Goal: Contribute content: Contribute content

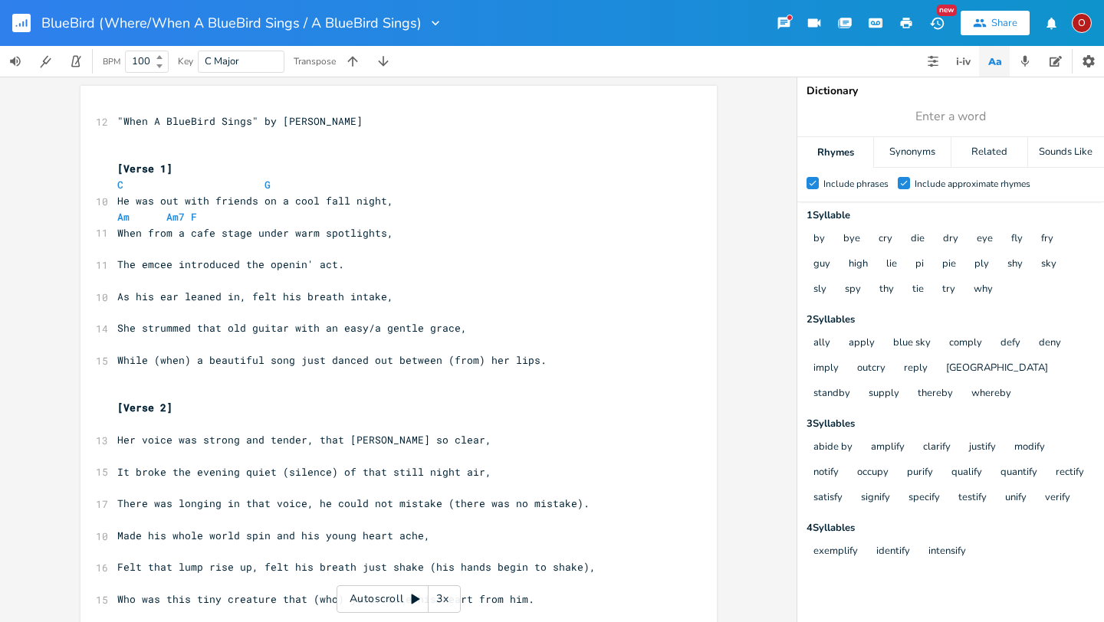
scroll to position [0, 5]
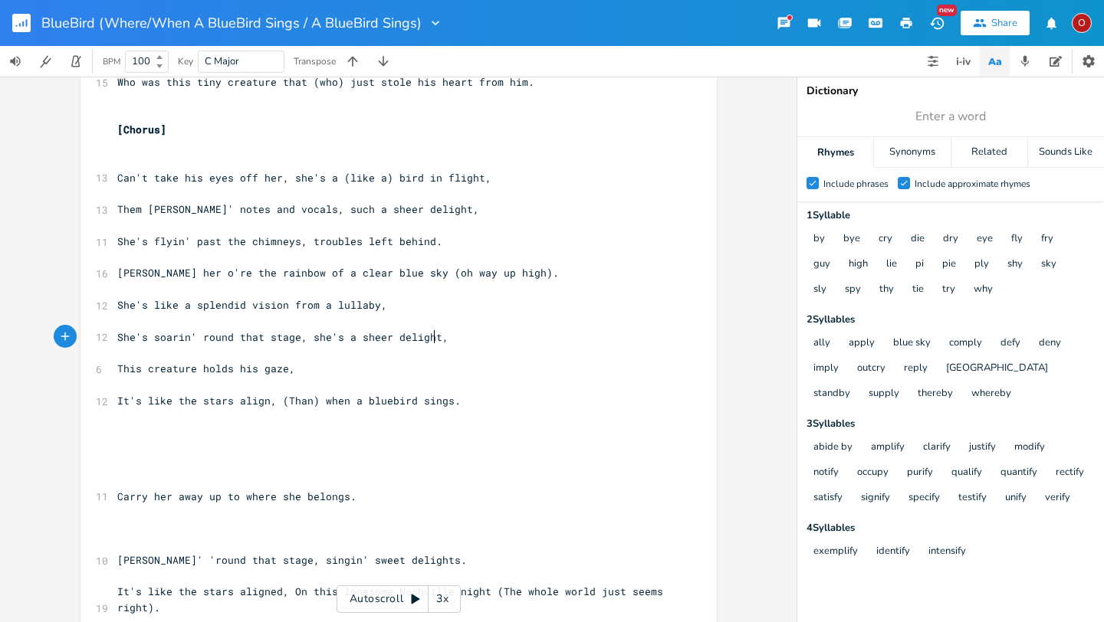
click at [428, 338] on span "She's soarin' round that stage, she's a sheer delight," at bounding box center [282, 337] width 331 height 14
click at [237, 241] on span "She's flyin' past the chimneys, troubles left behind." at bounding box center [279, 242] width 325 height 14
type textarea "fs"
type textarea "ose"
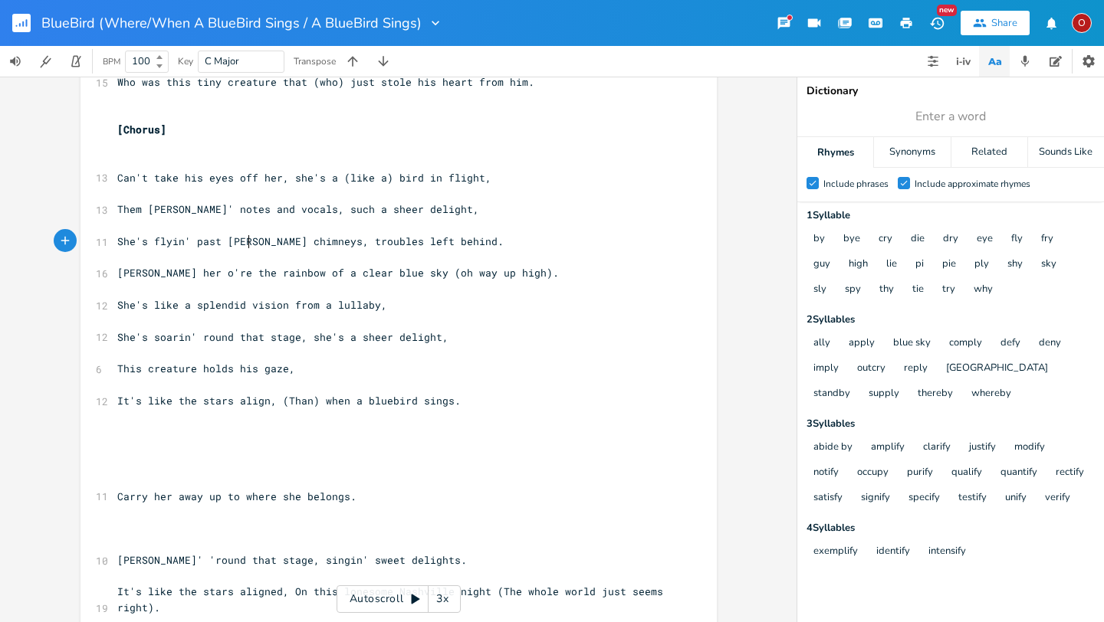
scroll to position [0, 15]
click at [436, 241] on span "She's flyin' past those chimneys, troubles left behind." at bounding box center [285, 242] width 337 height 14
type textarea "to a clear blue sky"
type textarea ", troubles left behind"
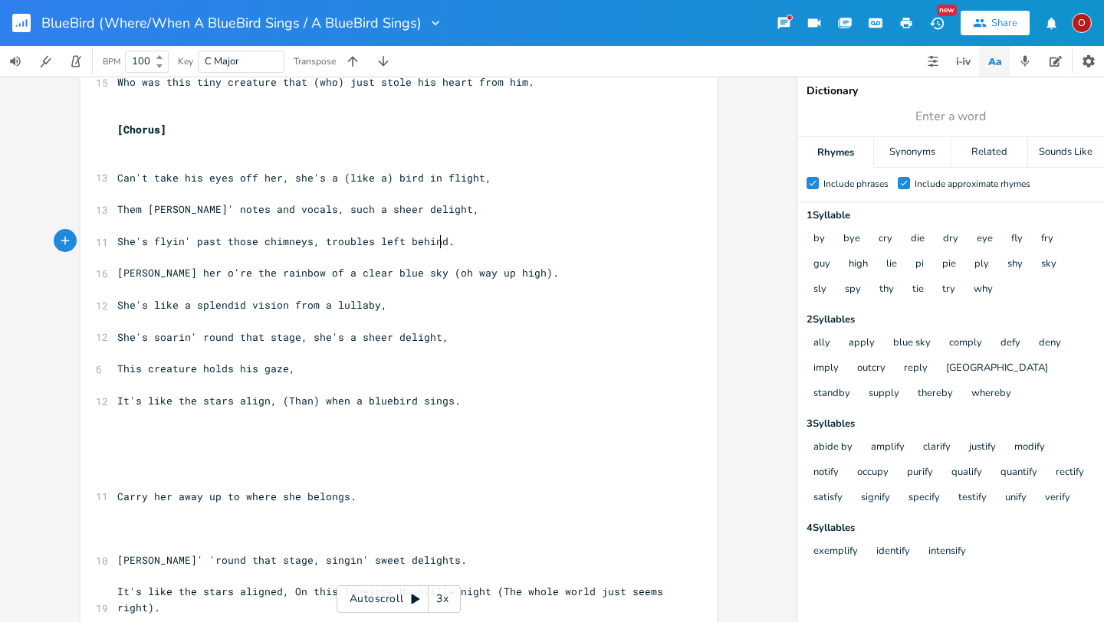
scroll to position [0, 94]
type textarea "She's flyin' pas"
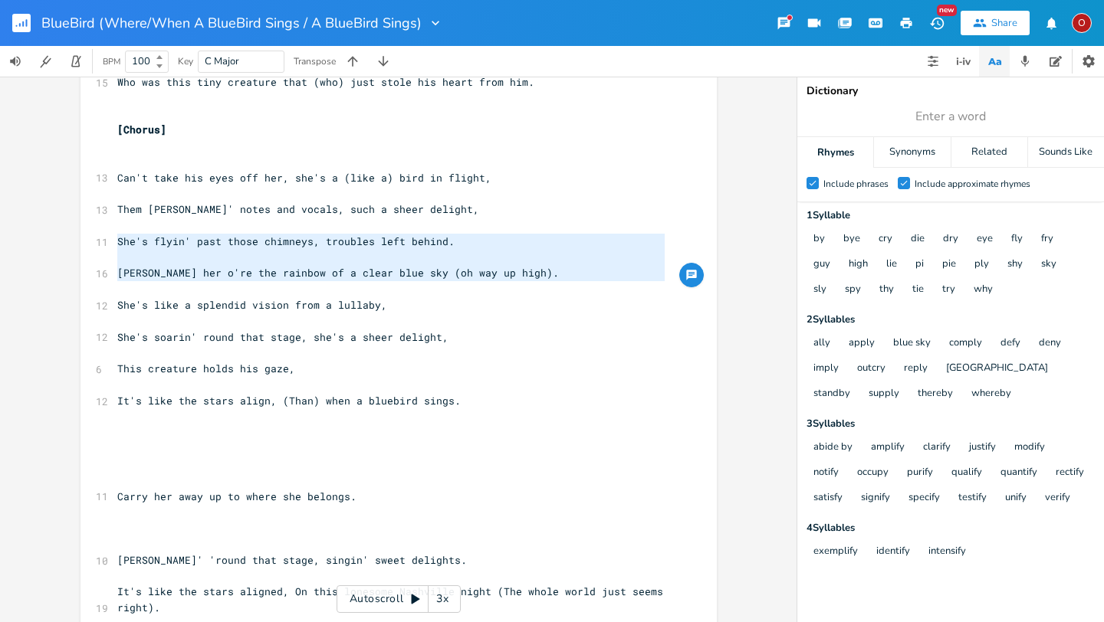
drag, startPoint x: 112, startPoint y: 239, endPoint x: 358, endPoint y: 289, distance: 251.0
type textarea "​She's flyin' past those chimneys, troubles left behind. [PERSON_NAME] her o're…"
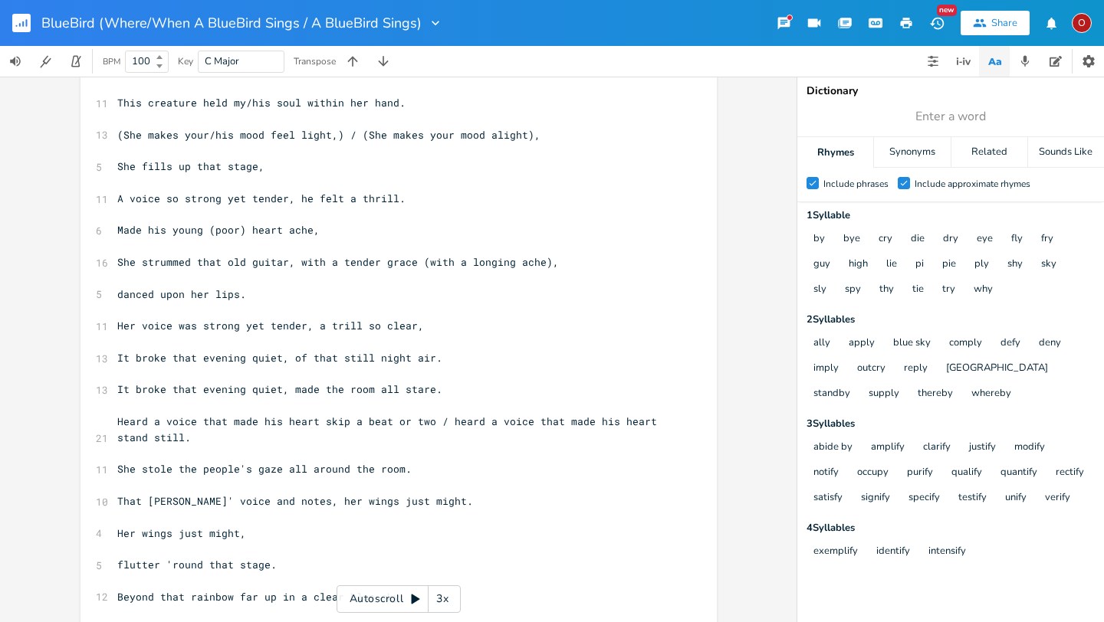
scroll to position [2391, 0]
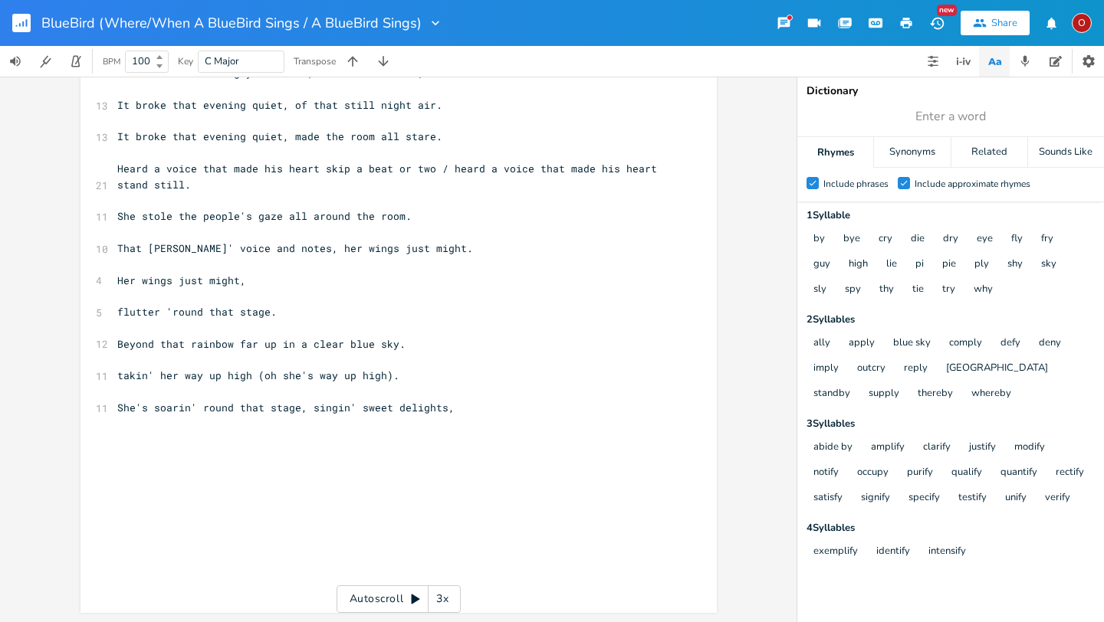
click at [477, 410] on pre "She's soarin' round that stage, singin' sweet delights," at bounding box center [390, 408] width 553 height 16
type textarea "​"
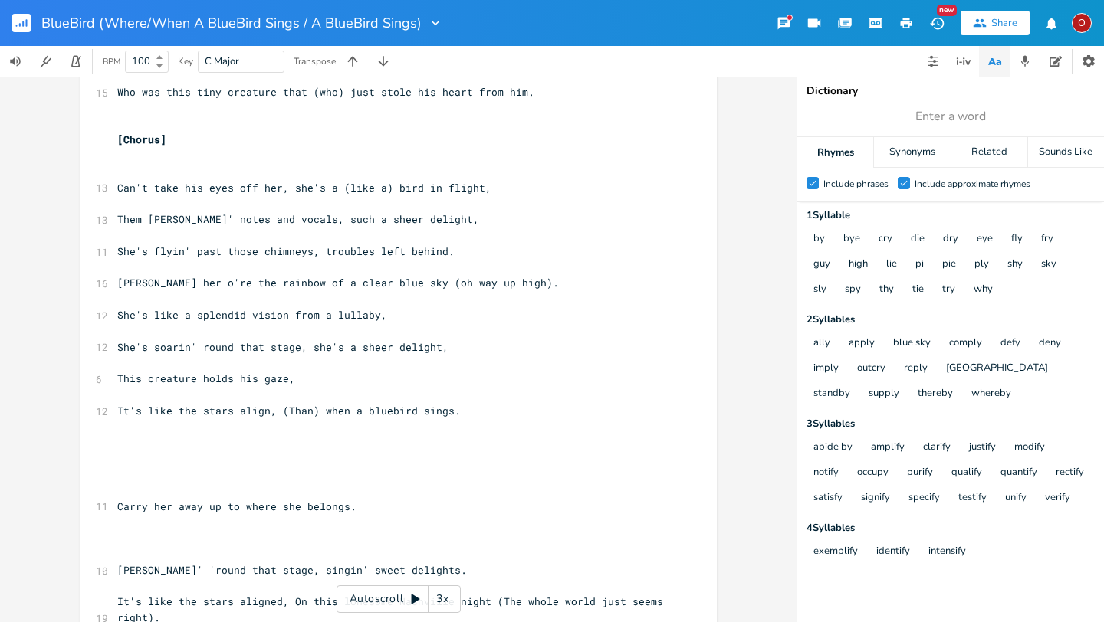
scroll to position [507, 0]
click at [435, 251] on span "She's flyin' past those chimneys, troubles left behind." at bounding box center [285, 252] width 337 height 14
type textarea "to a clear blue sky"
click at [340, 253] on span "She's flyin' past those chimneys, to a clear blue sky." at bounding box center [282, 252] width 331 height 14
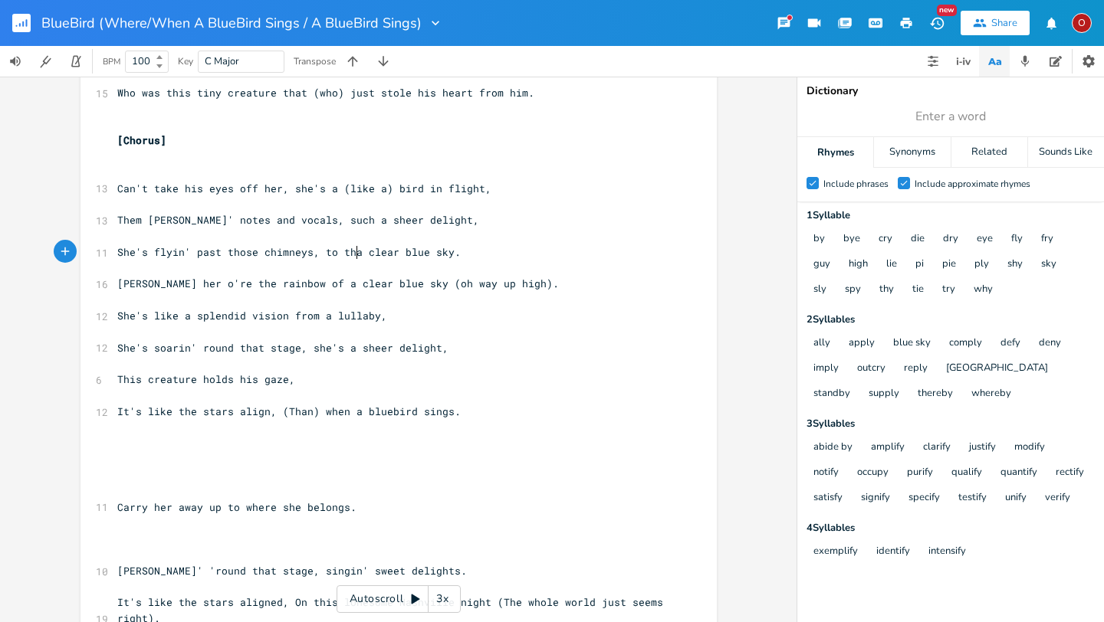
type textarea "that"
type textarea "hrougha"
type textarea "a"
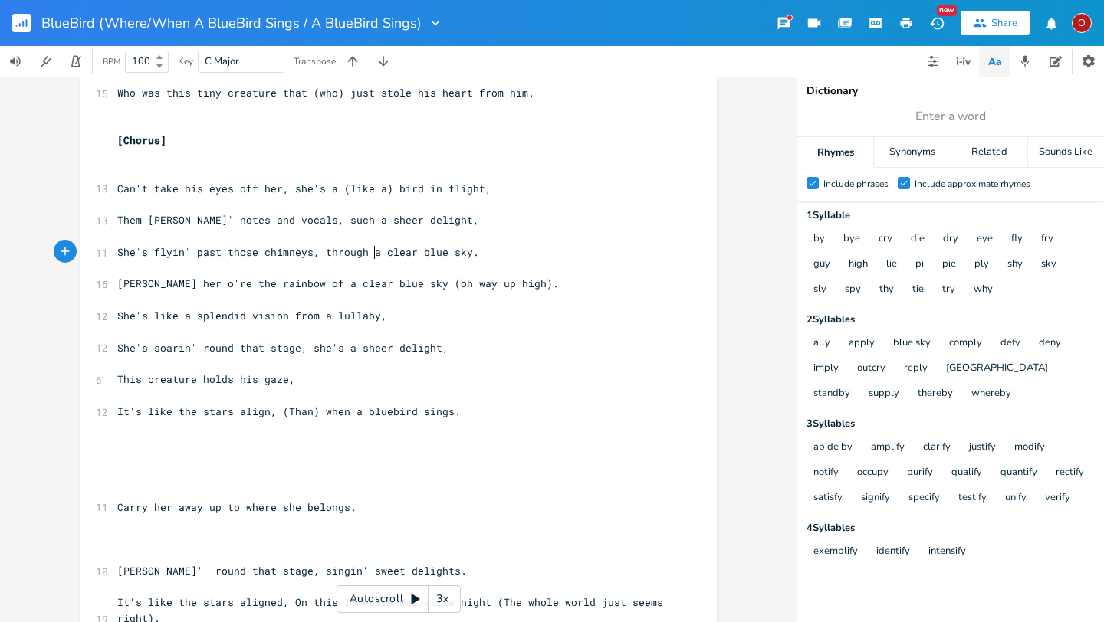
scroll to position [0, 7]
click at [500, 283] on span "[PERSON_NAME] her o're the rainbow of a clear blue sky (oh way up high)." at bounding box center [337, 284] width 441 height 14
type textarea "; troubles left behind"
type textarea "She's soarin' round th"
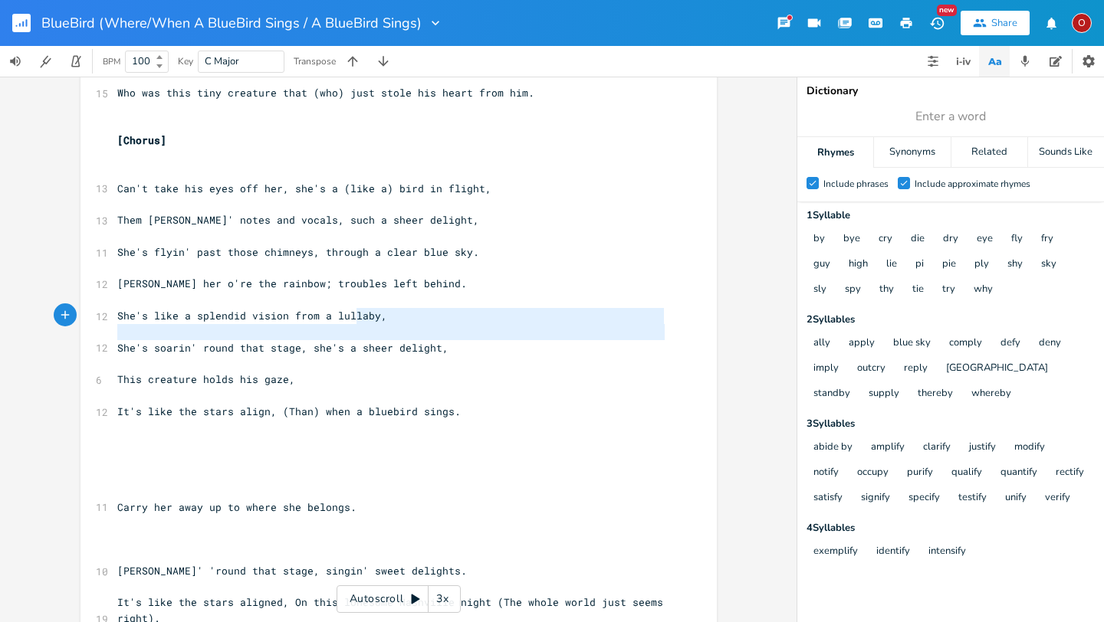
type textarea "y,"
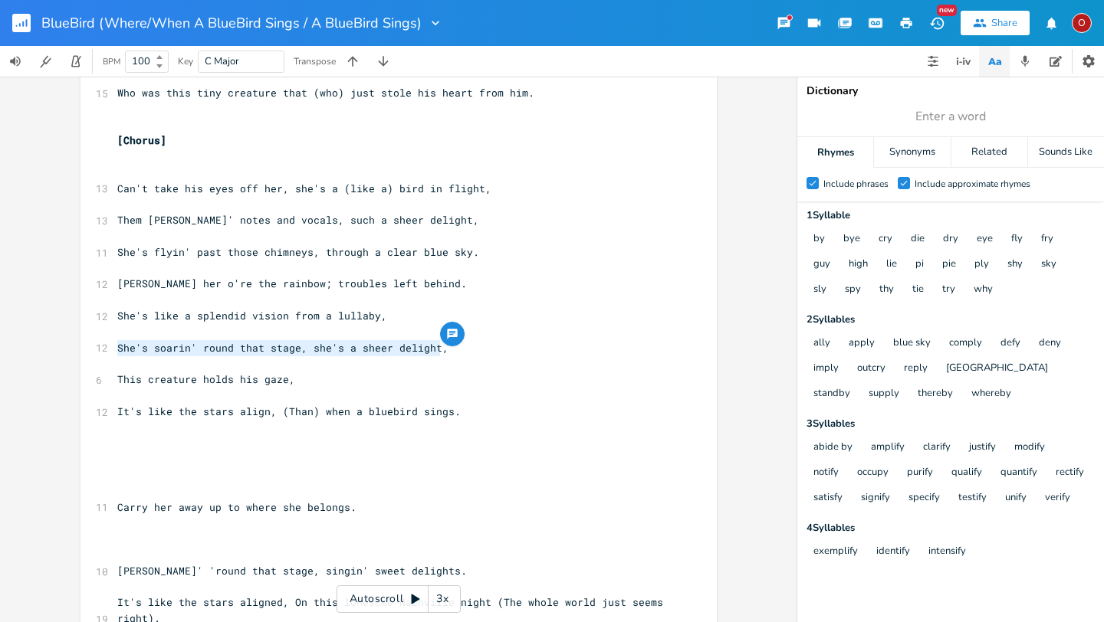
drag, startPoint x: 111, startPoint y: 343, endPoint x: 434, endPoint y: 348, distance: 322.7
click at [434, 348] on pre "She's soarin' round that stage, she's a sheer delight," at bounding box center [390, 348] width 553 height 16
type textarea "​She's soarin' round that stage, she's a sheer delight,"
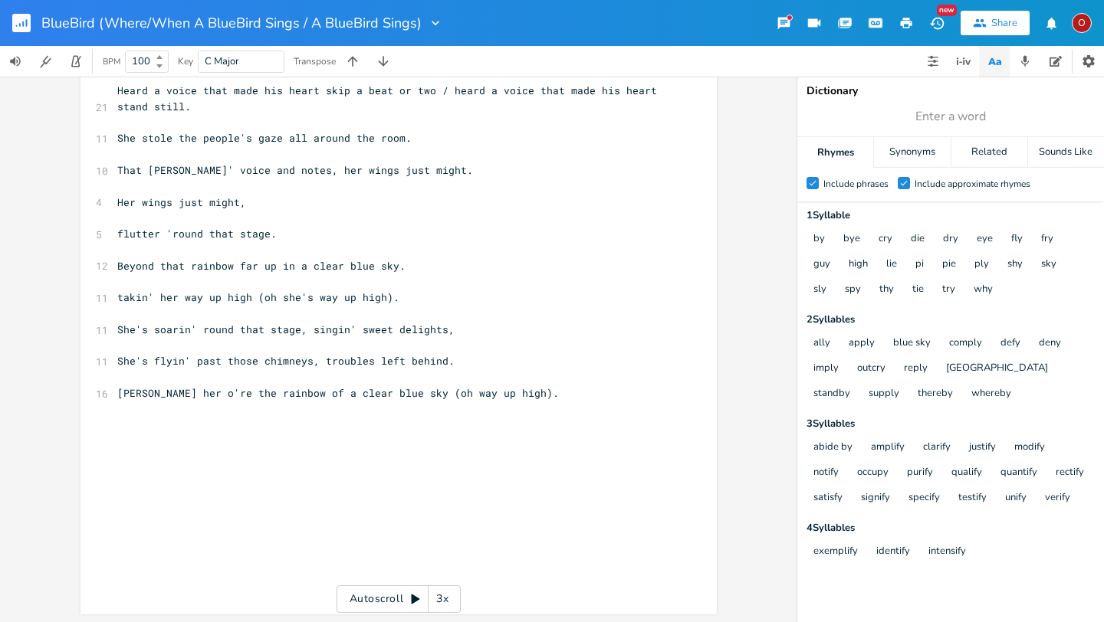
scroll to position [2471, 0]
click at [530, 389] on pre "[PERSON_NAME] her o're the rainbow of a clear blue sky (oh way up high)." at bounding box center [390, 392] width 553 height 16
type textarea "​"
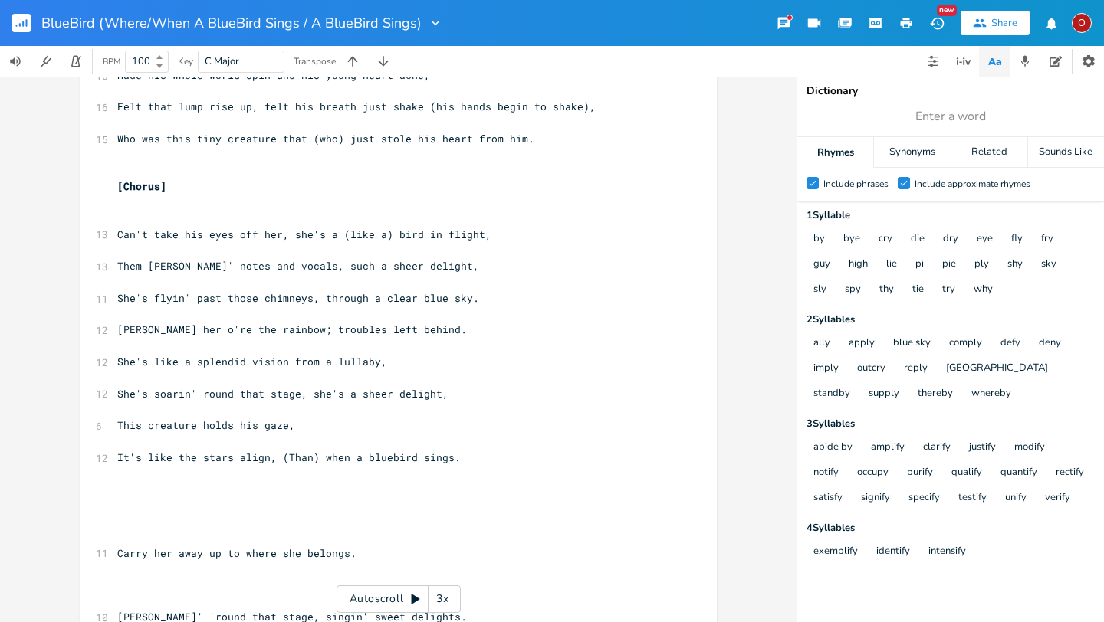
scroll to position [460, 0]
click at [356, 297] on span "She's flyin' past those chimneys, through a clear blue sky." at bounding box center [298, 299] width 362 height 14
type textarea "i"
type textarea "o"
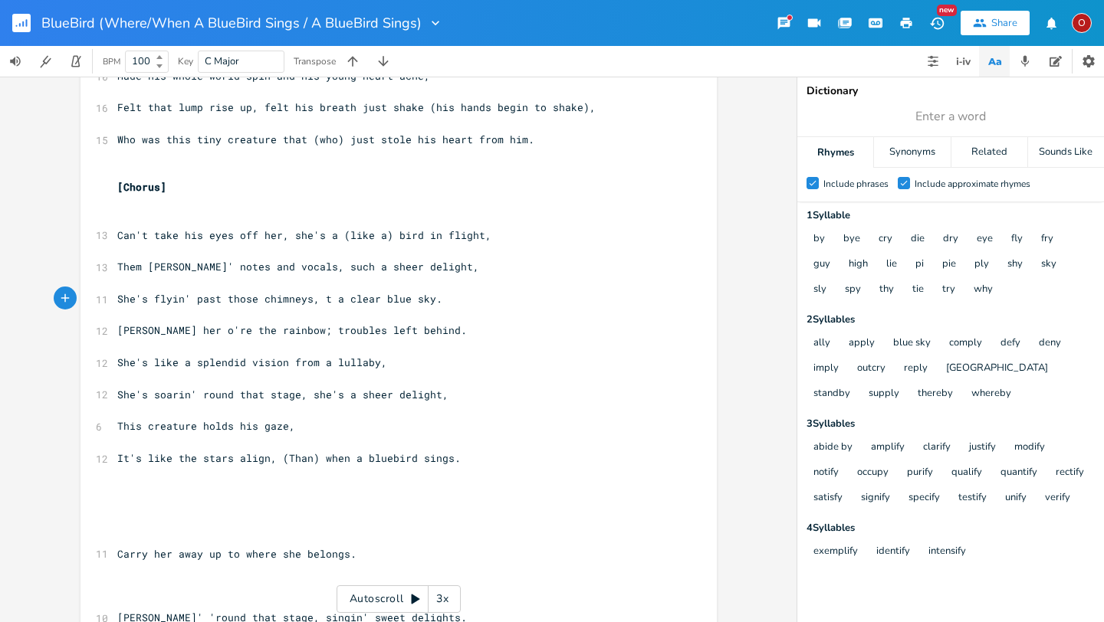
scroll to position [0, 5]
click at [520, 238] on pre "Can't take his eyes off her, she's a (like a) bird in flight," at bounding box center [390, 236] width 553 height 16
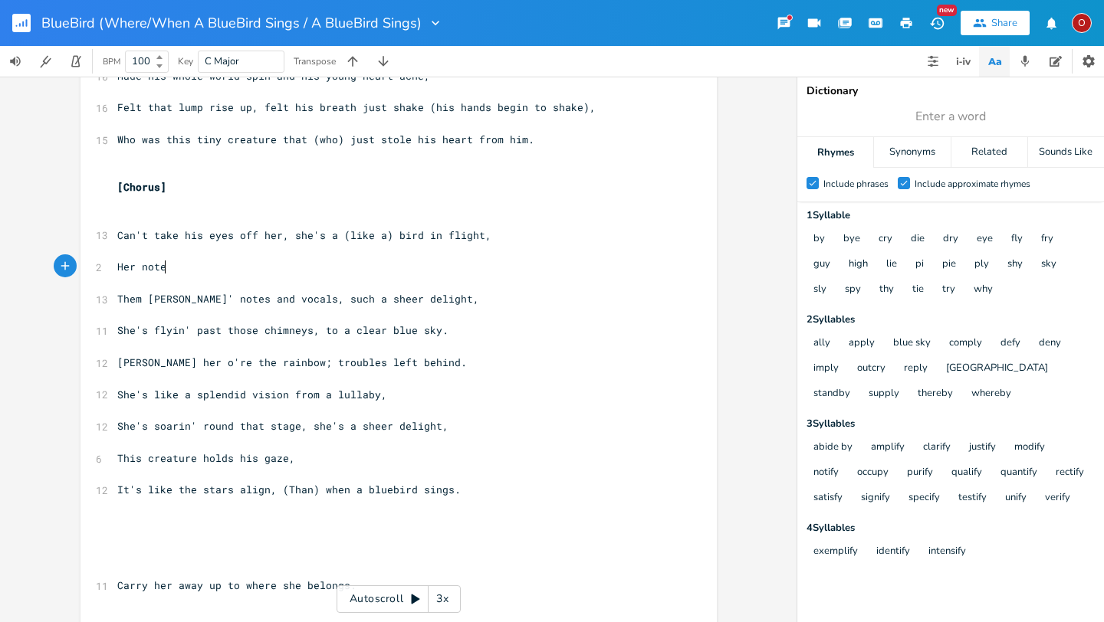
type textarea "Her notes"
type textarea "Volcal"
type textarea "cals sour"
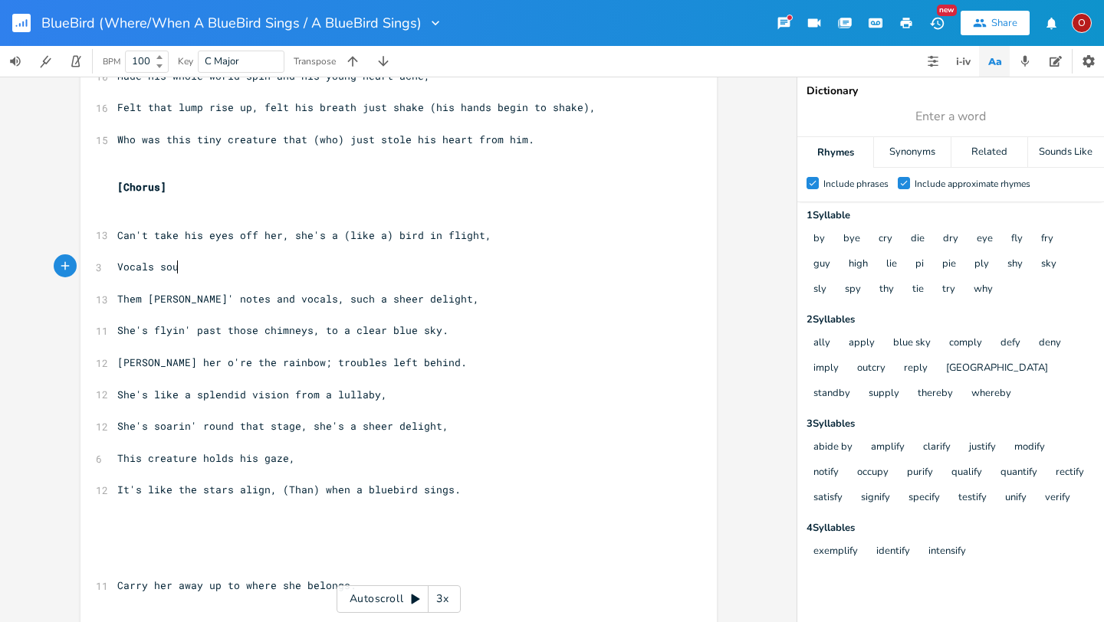
type textarea "a"
type textarea "ar round that stat"
type textarea "ge, she's a sheer delight."
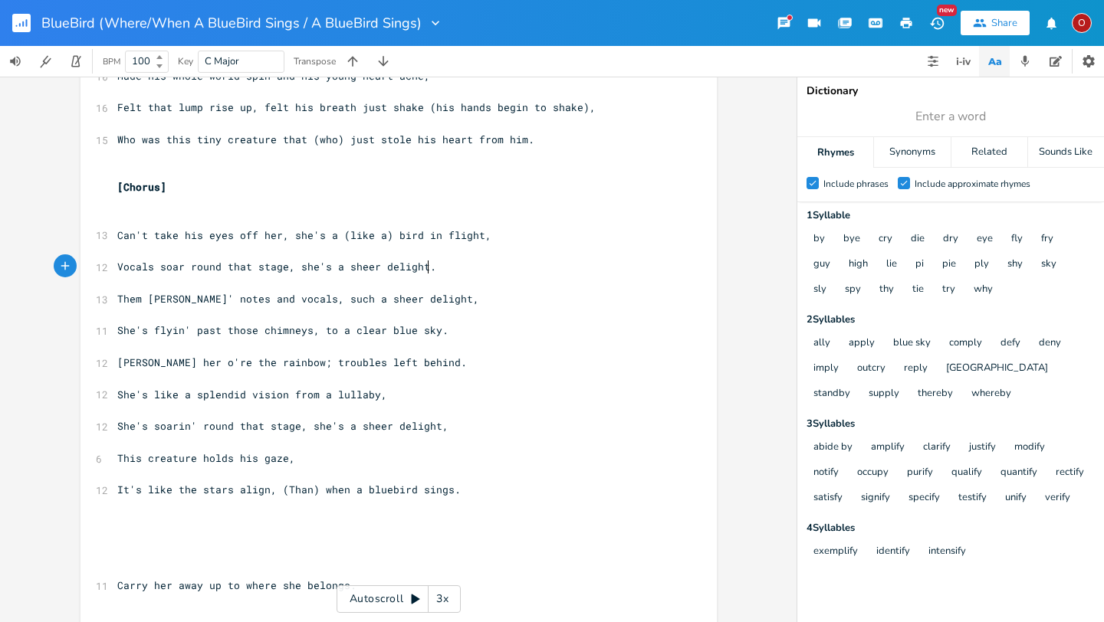
click at [382, 235] on span "Can't take his eyes off her, she's a (like a) bird in flight," at bounding box center [304, 235] width 374 height 14
type textarea "Can't"
drag, startPoint x: 109, startPoint y: 231, endPoint x: 506, endPoint y: 233, distance: 397.0
click at [506, 233] on pre "Can't take his eyes off her, she's a (like a) bird in flight," at bounding box center [390, 236] width 553 height 16
type textarea "​Can't take his eyes off her, she's a (like a) bird in flight,"
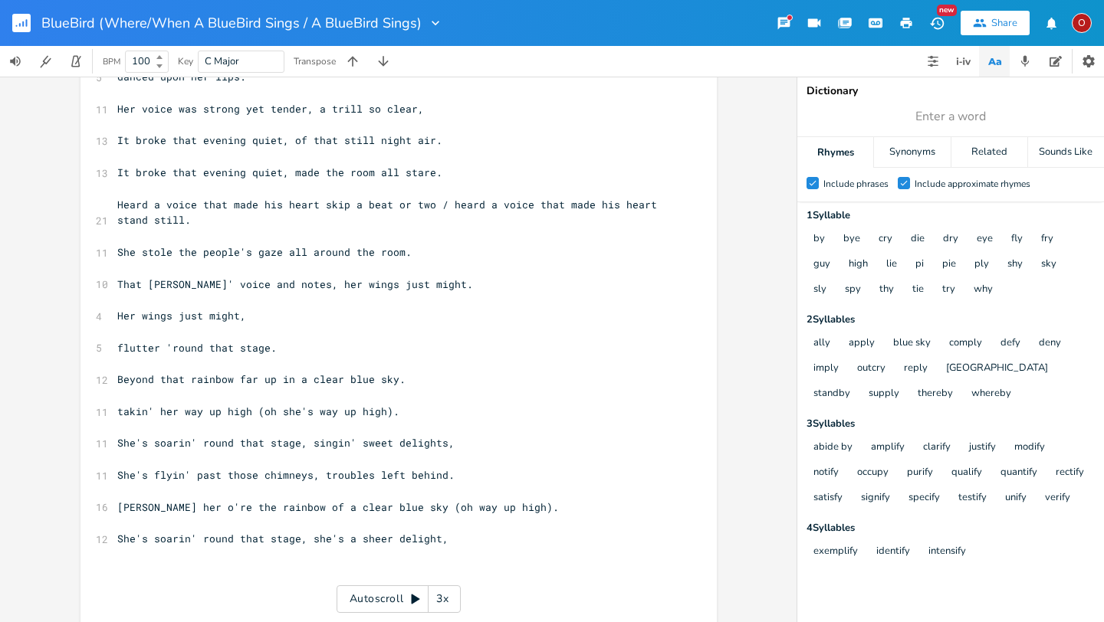
scroll to position [2535, 0]
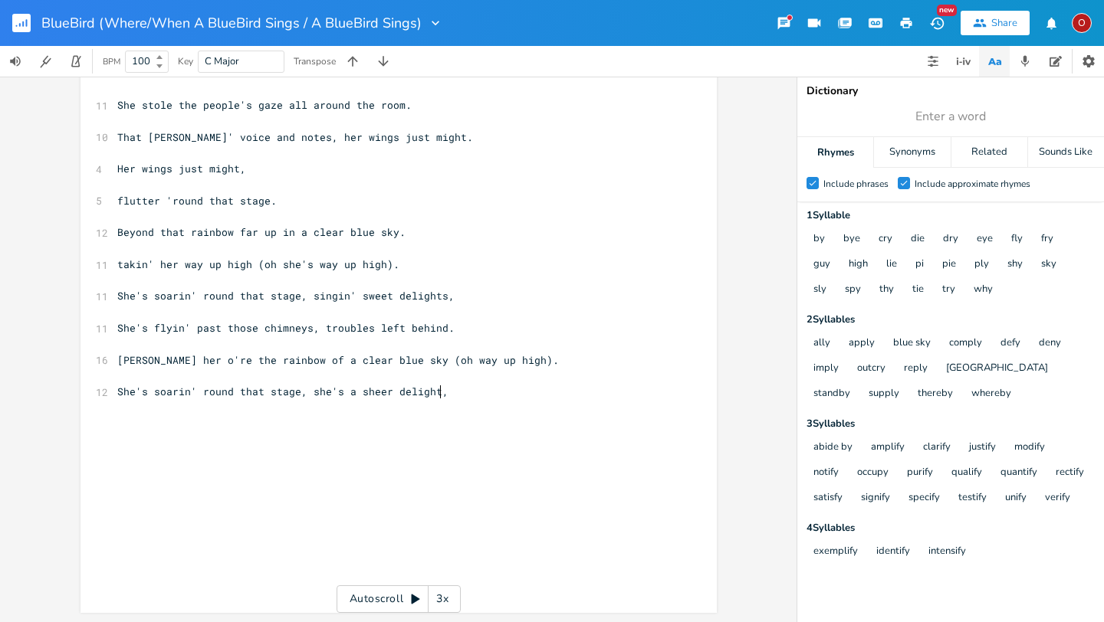
click at [461, 392] on pre "She's soarin' round that stage, she's a sheer delight," at bounding box center [390, 392] width 553 height 16
click at [410, 267] on pre "takin' her way up high (oh she's way up high)." at bounding box center [390, 265] width 553 height 16
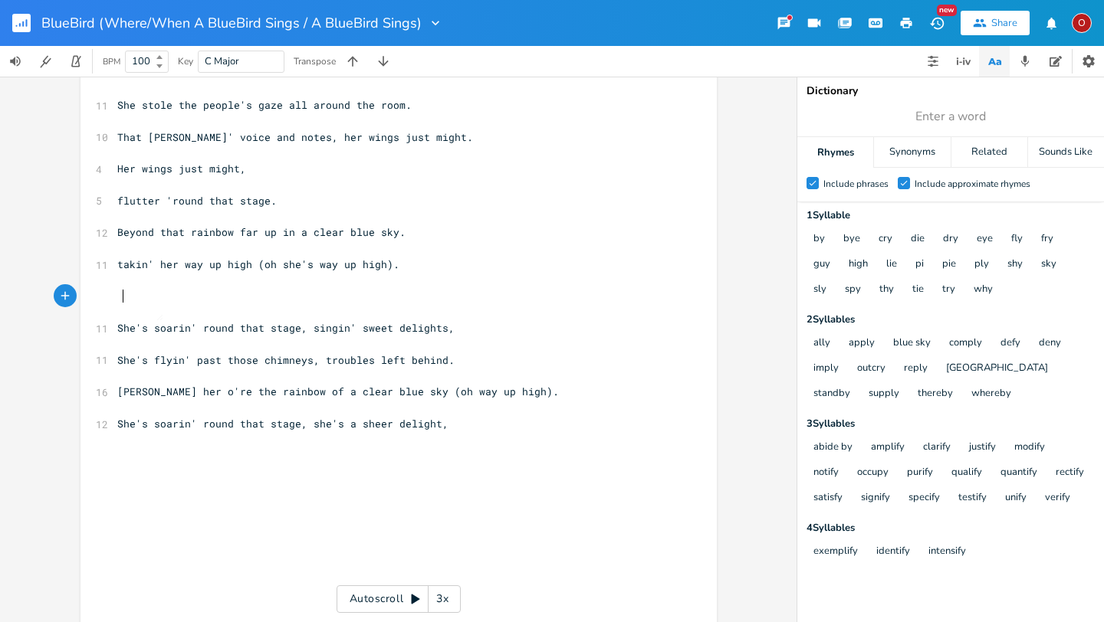
type textarea "​"
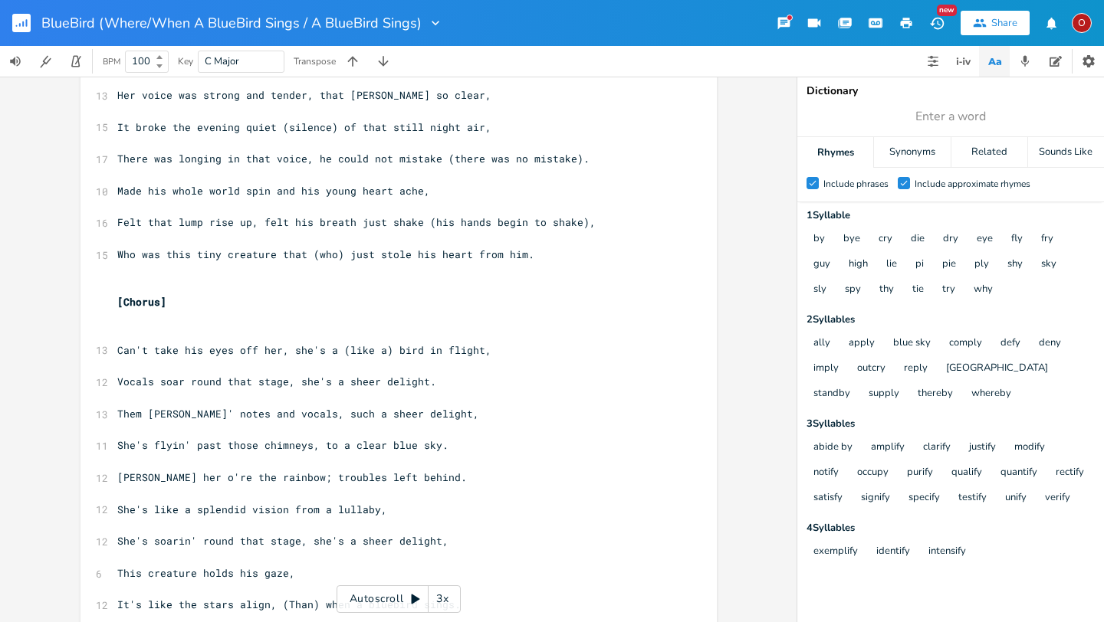
scroll to position [330, 0]
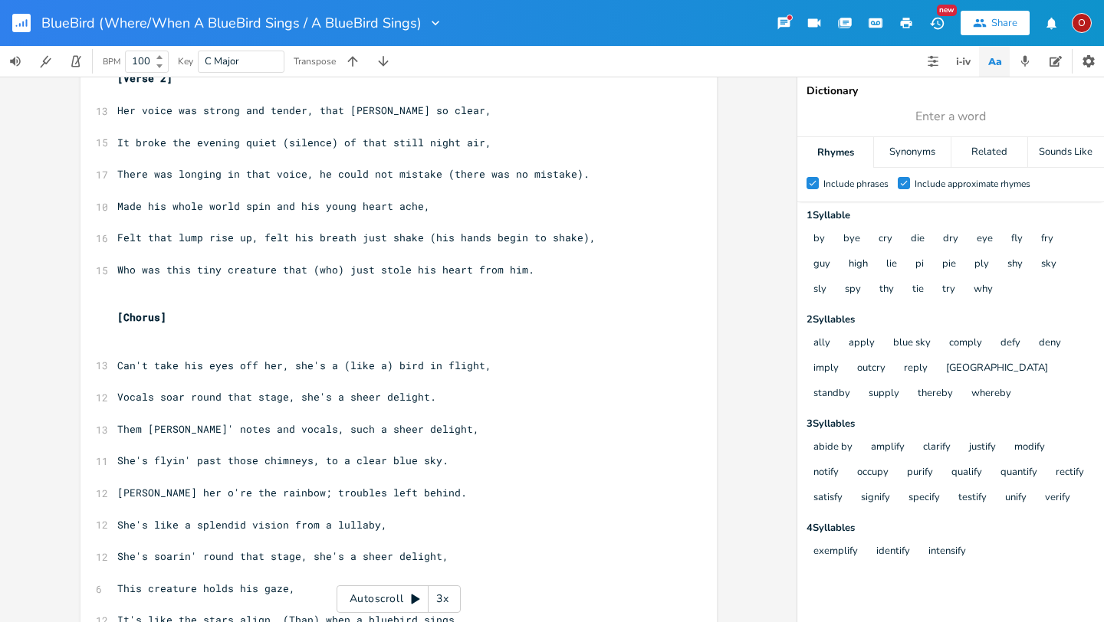
click at [383, 368] on span "Can't take his eyes off her, she's a (like a) bird in flight," at bounding box center [304, 366] width 374 height 14
drag, startPoint x: 430, startPoint y: 400, endPoint x: 107, endPoint y: 398, distance: 323.4
type textarea "​"
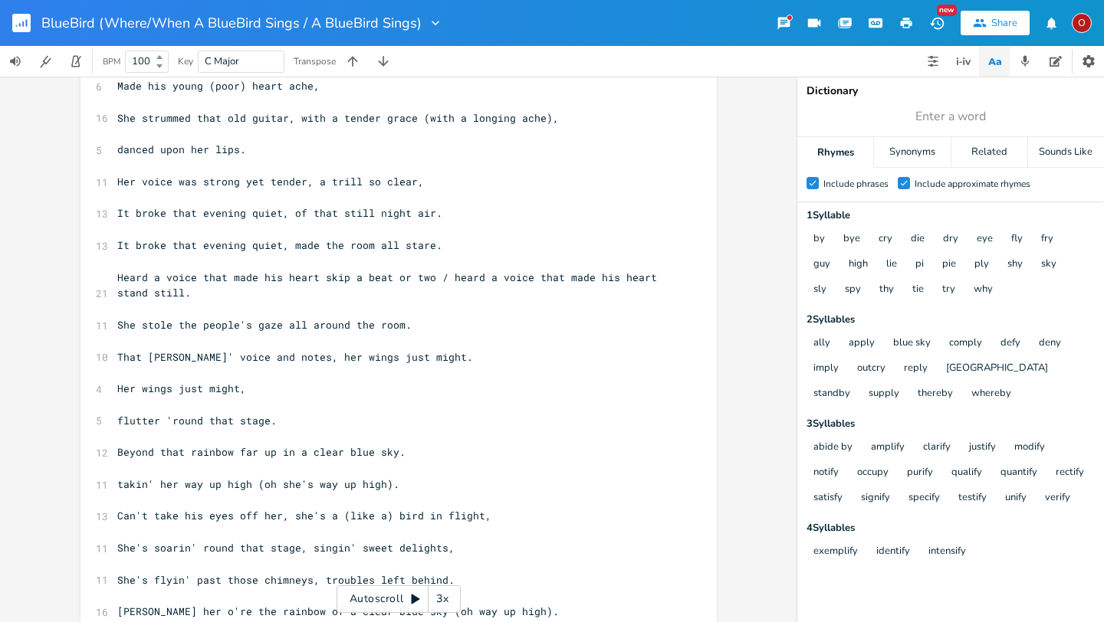
scroll to position [2598, 0]
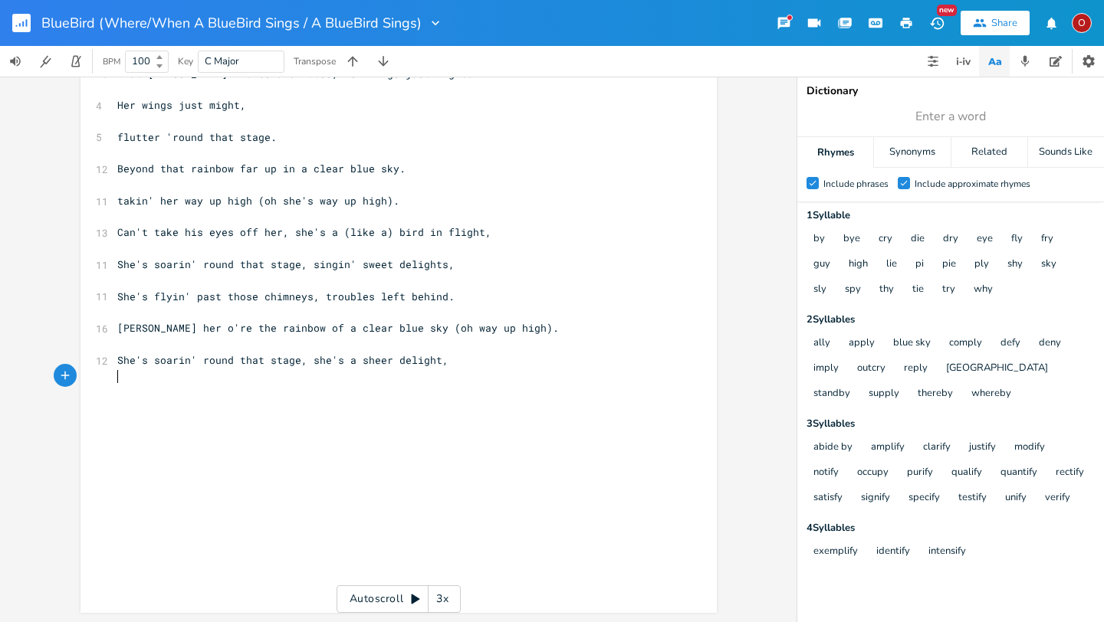
click at [511, 376] on pre "​" at bounding box center [390, 377] width 553 height 16
type textarea "​"
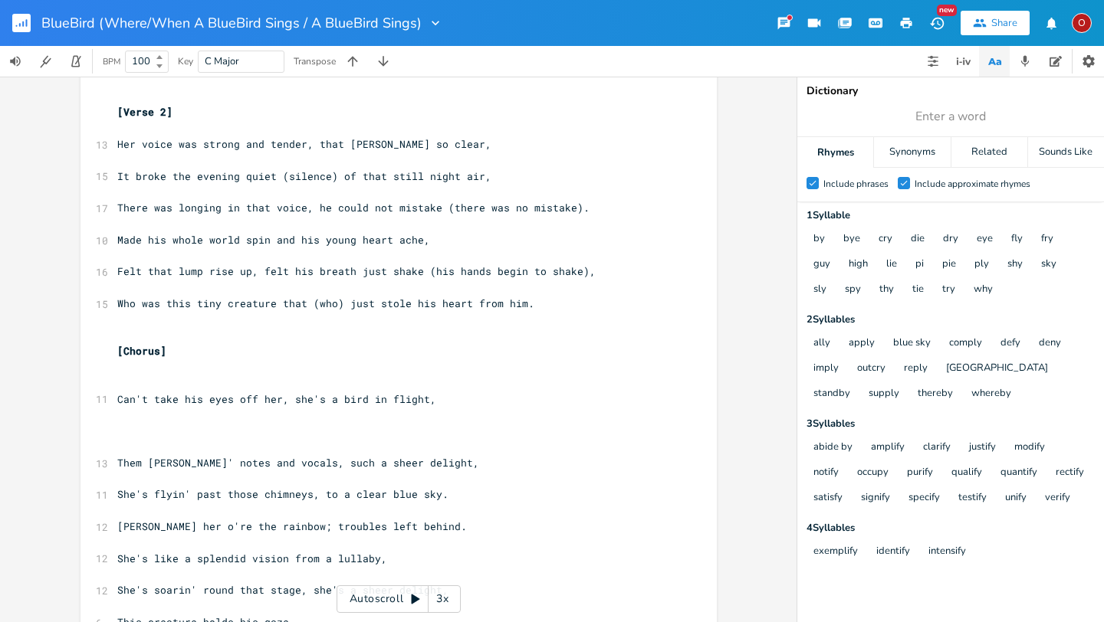
scroll to position [307, 0]
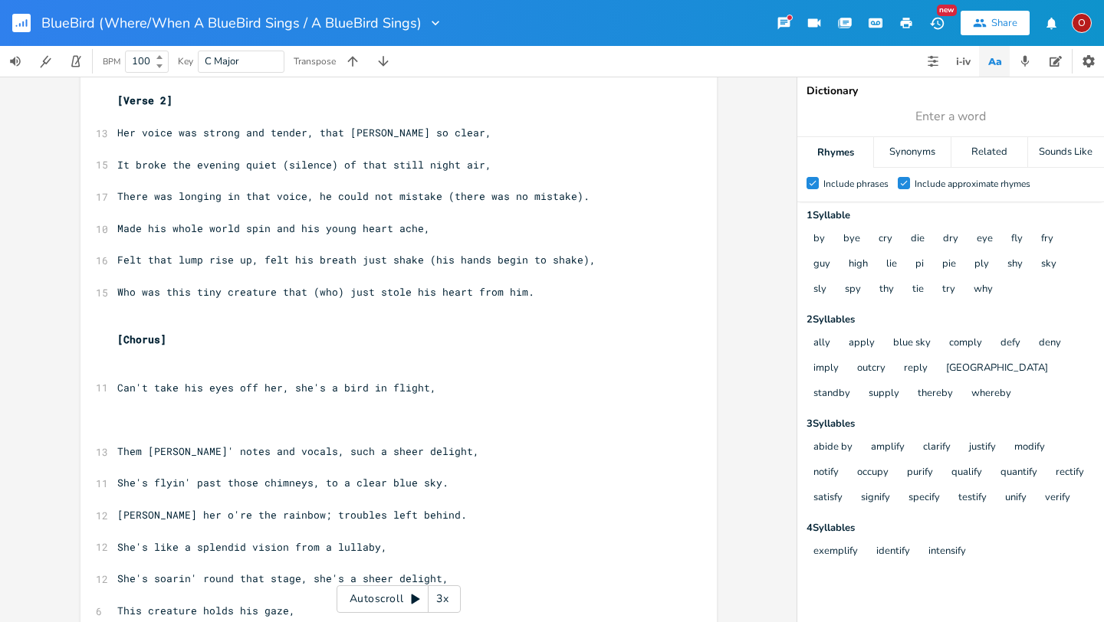
click at [120, 431] on pre "​" at bounding box center [390, 436] width 553 height 16
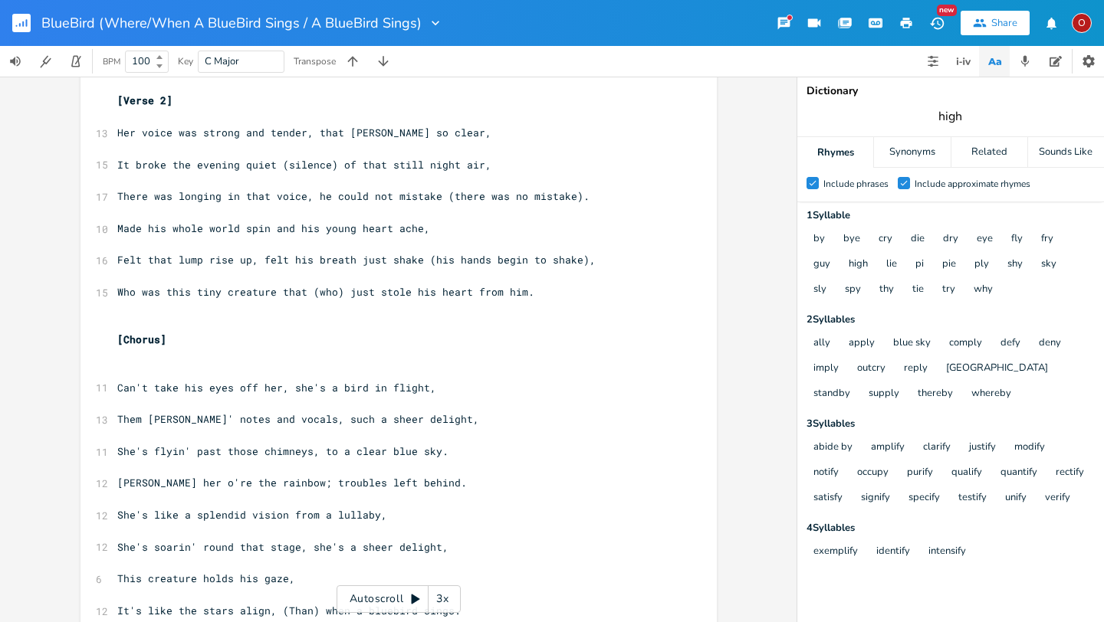
type input "high"
click at [984, 156] on div "Related" at bounding box center [989, 152] width 76 height 31
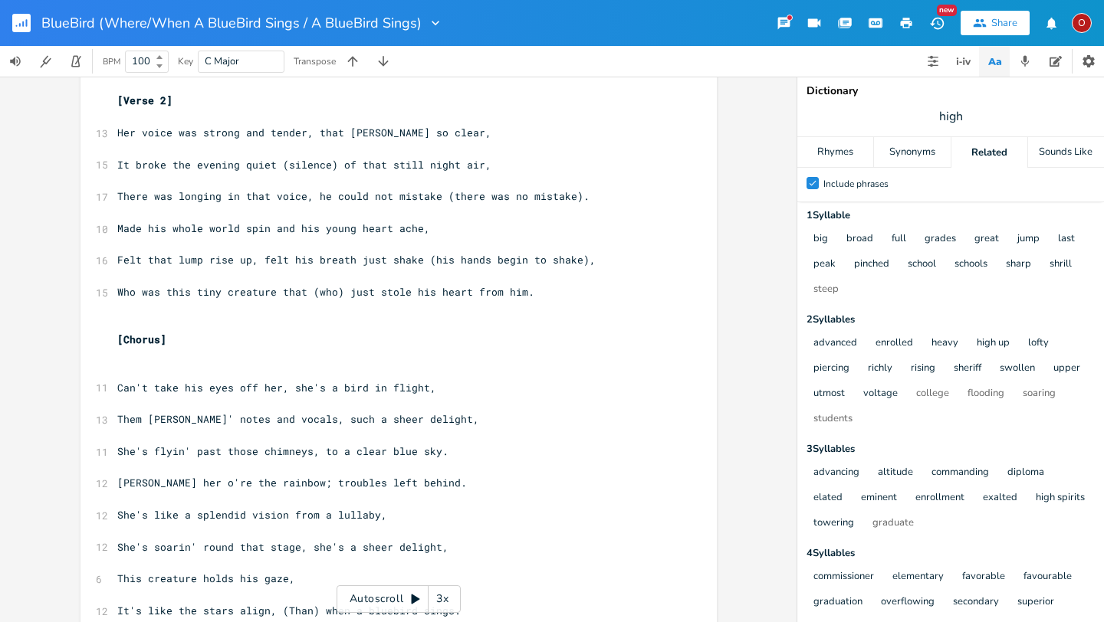
click at [963, 115] on span "high" at bounding box center [950, 117] width 307 height 28
click at [191, 418] on span "Them [PERSON_NAME]' notes and vocals, such a sheer delight," at bounding box center [298, 419] width 362 height 14
type textarea "Ascending"
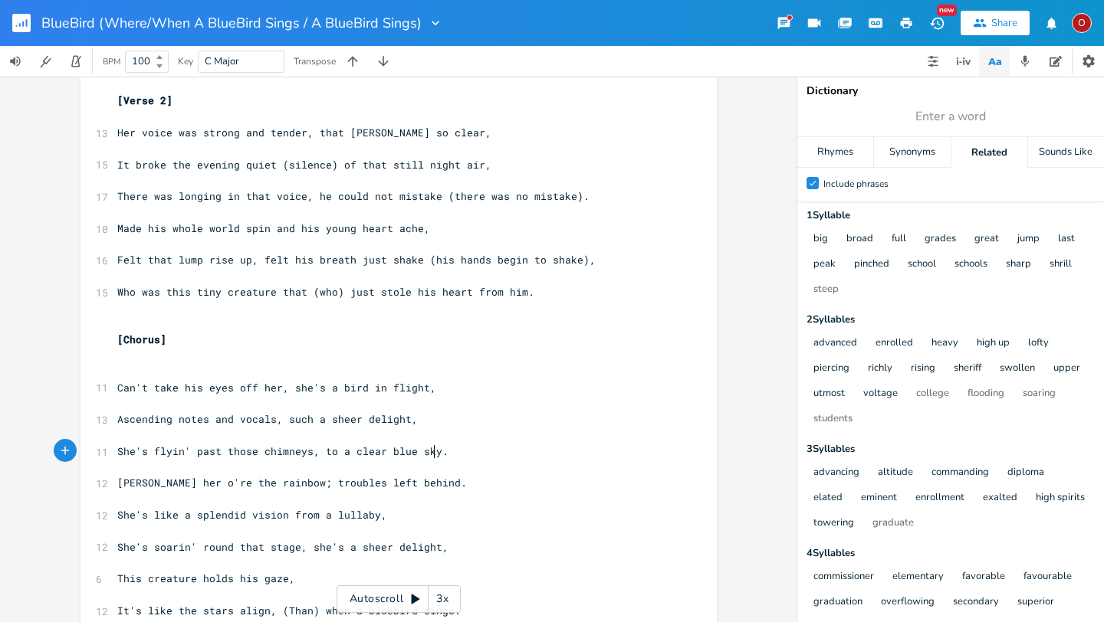
click at [428, 451] on span "She's flyin' past those chimneys, to a clear blue sky." at bounding box center [282, 452] width 331 height 14
type textarea "troubles left behind"
click at [411, 481] on span "[PERSON_NAME] her o're the rainbow; troubles left behind." at bounding box center [291, 483] width 349 height 14
type textarea "o a clear blue shy"
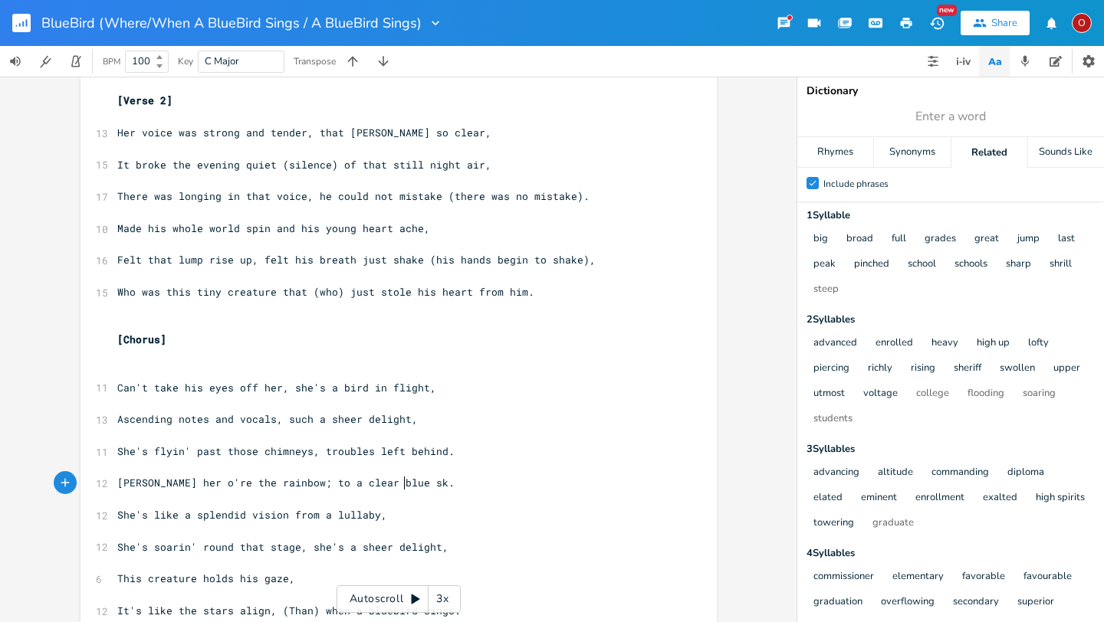
type textarea "ky"
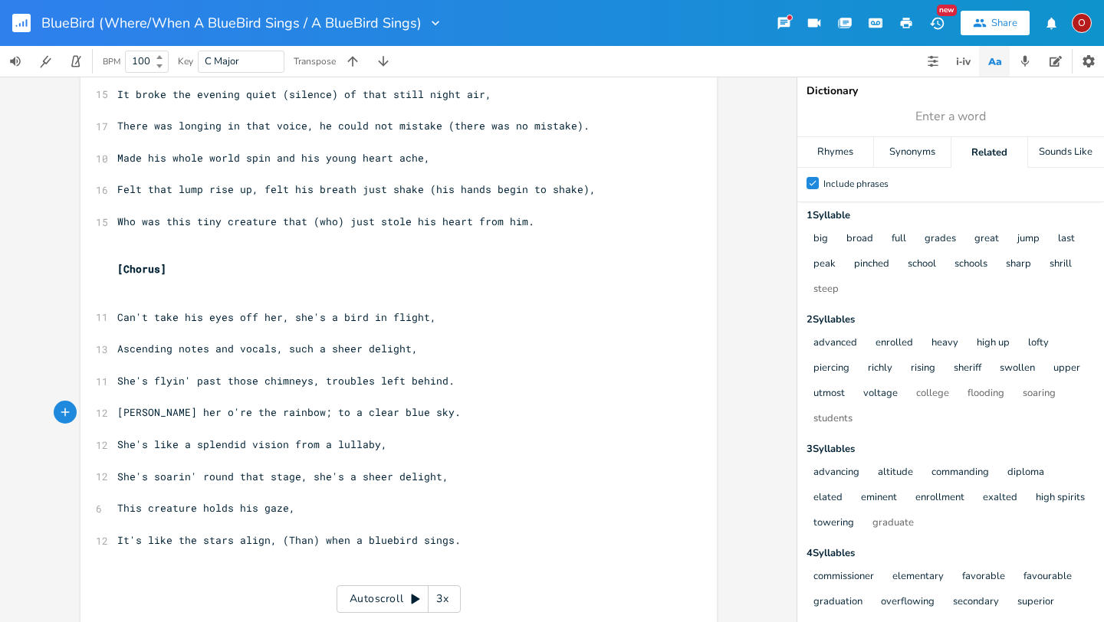
scroll to position [386, 0]
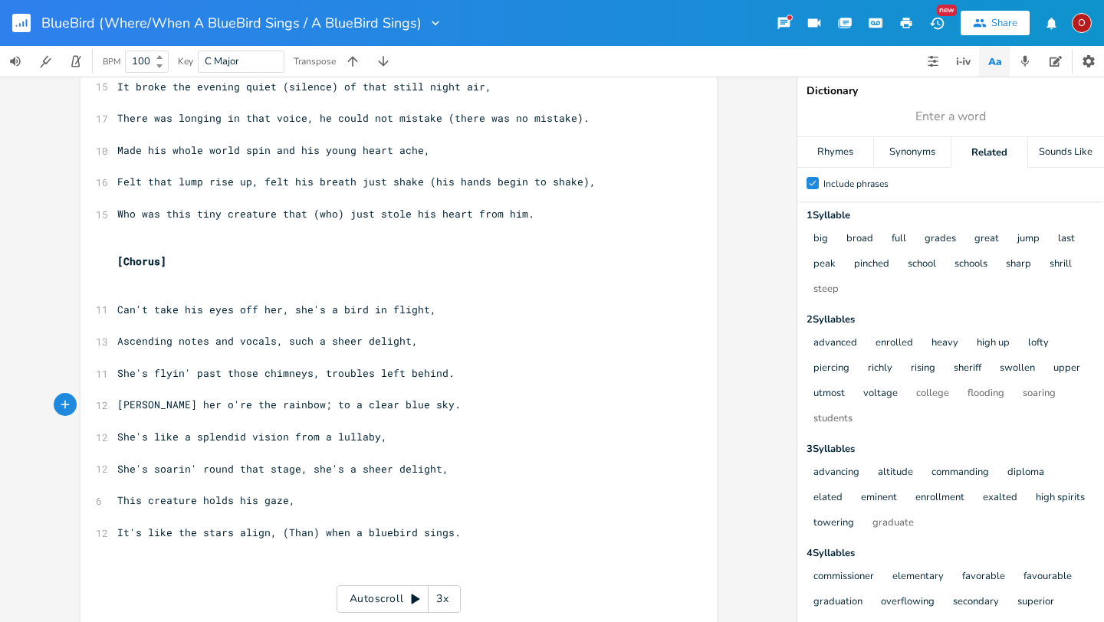
click at [412, 408] on pre "[PERSON_NAME] her o're the rainbow; to a clear blue sky." at bounding box center [390, 405] width 553 height 16
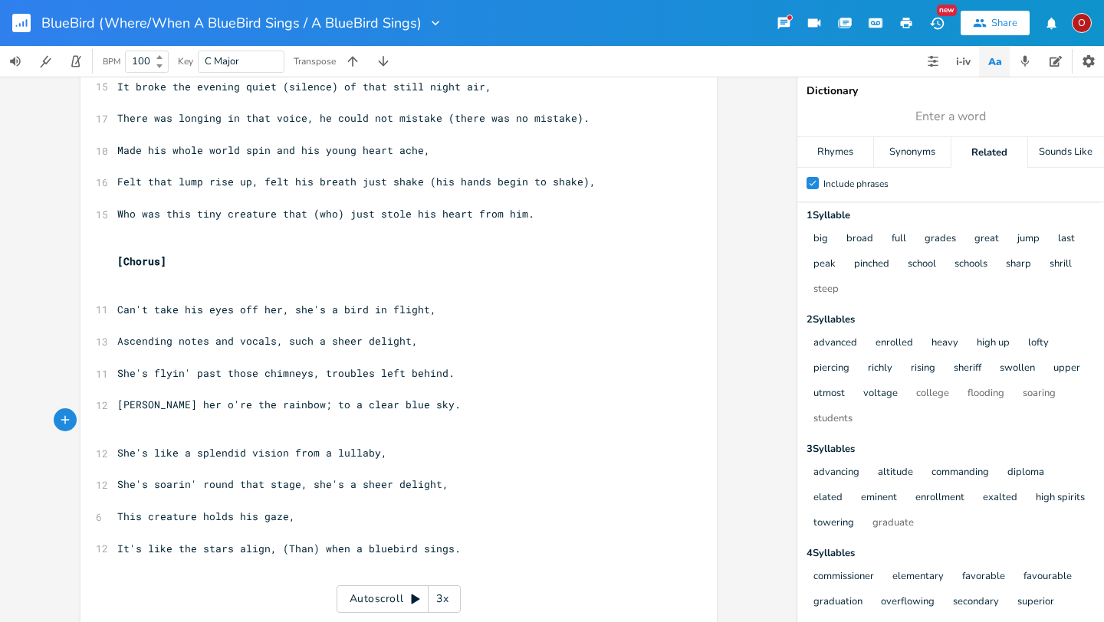
click at [987, 116] on span "Enter a word" at bounding box center [950, 117] width 307 height 28
type input "sheer delight"
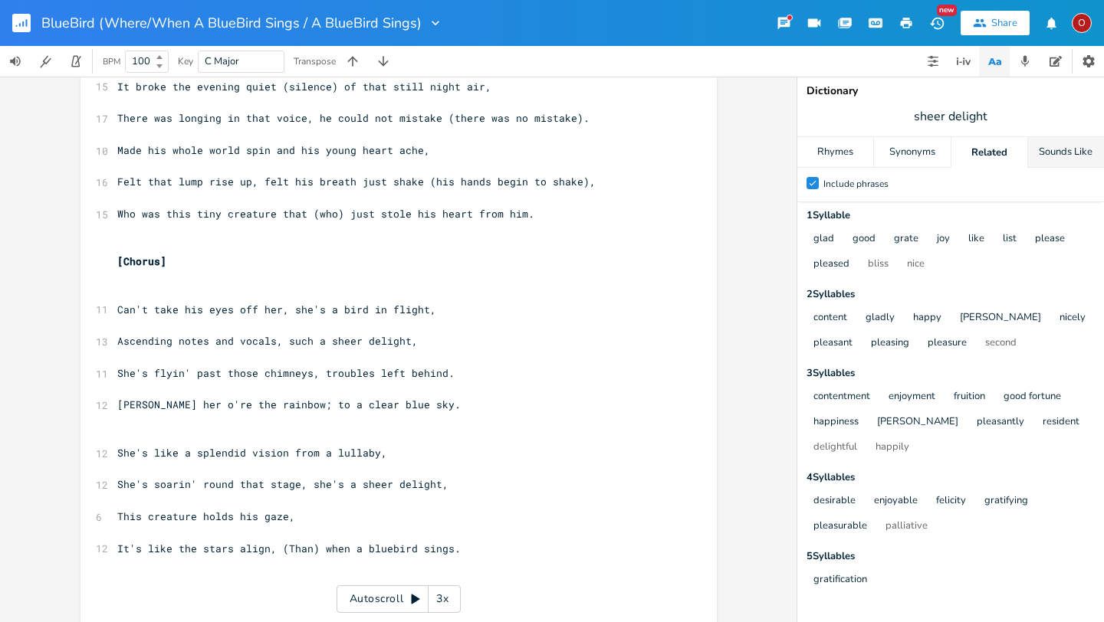
click at [1039, 153] on div "Sounds Like" at bounding box center [1066, 152] width 76 height 31
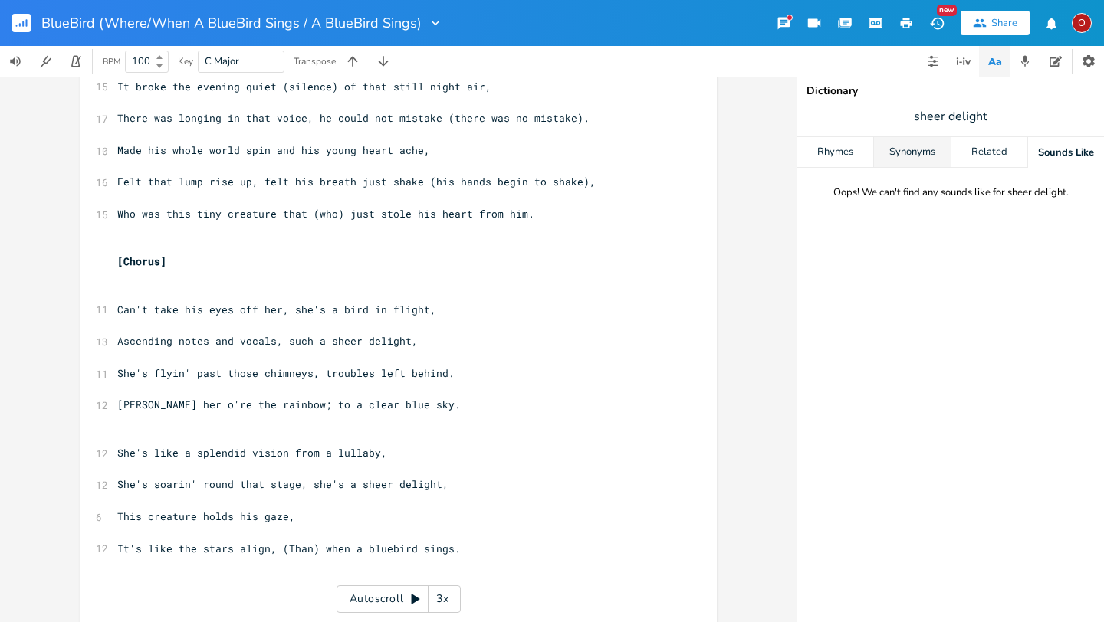
click at [888, 159] on div "Synonyms" at bounding box center [912, 152] width 76 height 31
click at [834, 151] on div "Rhymes" at bounding box center [835, 152] width 76 height 31
click at [989, 162] on div "Related" at bounding box center [989, 152] width 76 height 31
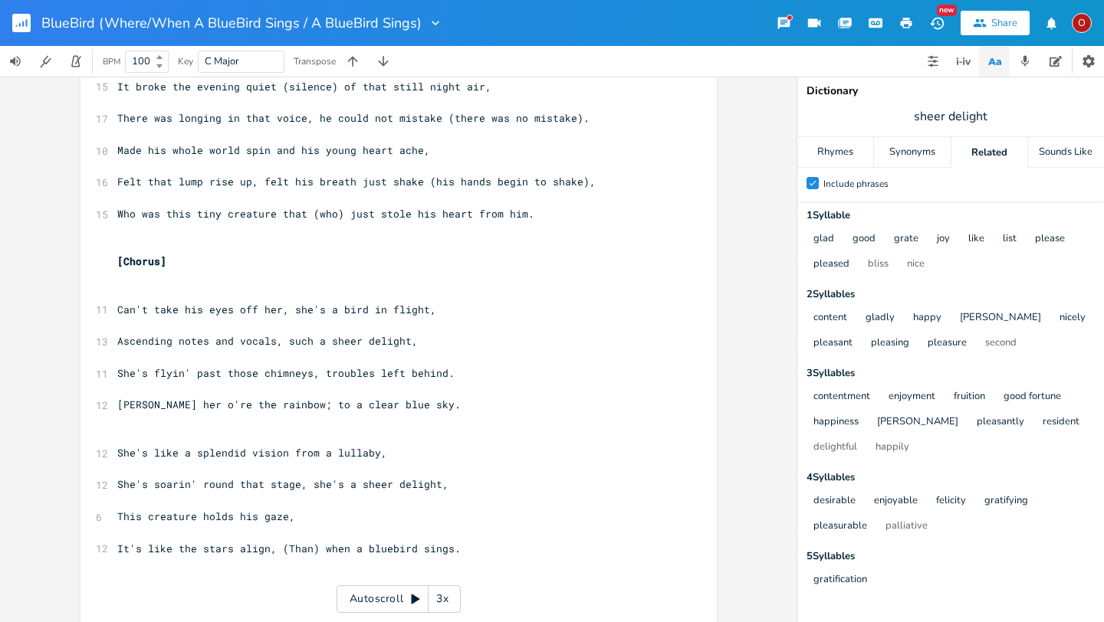
click at [365, 432] on pre "​" at bounding box center [390, 437] width 553 height 16
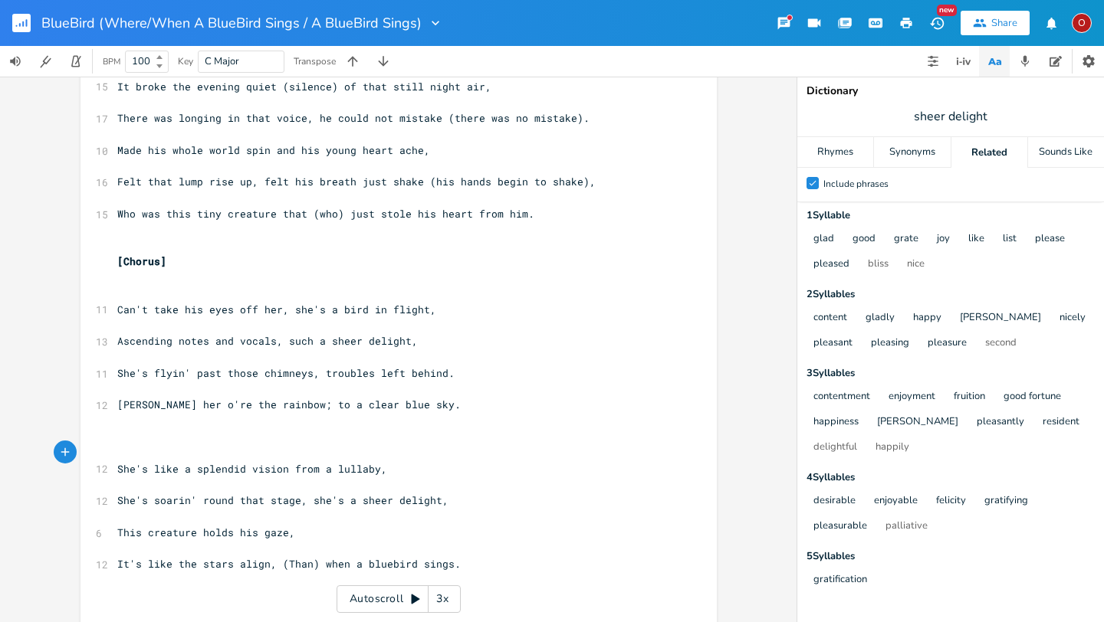
click at [312, 530] on pre "This creature holds his gaze," at bounding box center [390, 533] width 553 height 16
click at [428, 504] on span "She's soarin' round that stage, she's a sheer delight," at bounding box center [282, 501] width 331 height 14
type textarea "ingin' way up high"
click at [221, 527] on pre "This creature" at bounding box center [390, 533] width 553 height 16
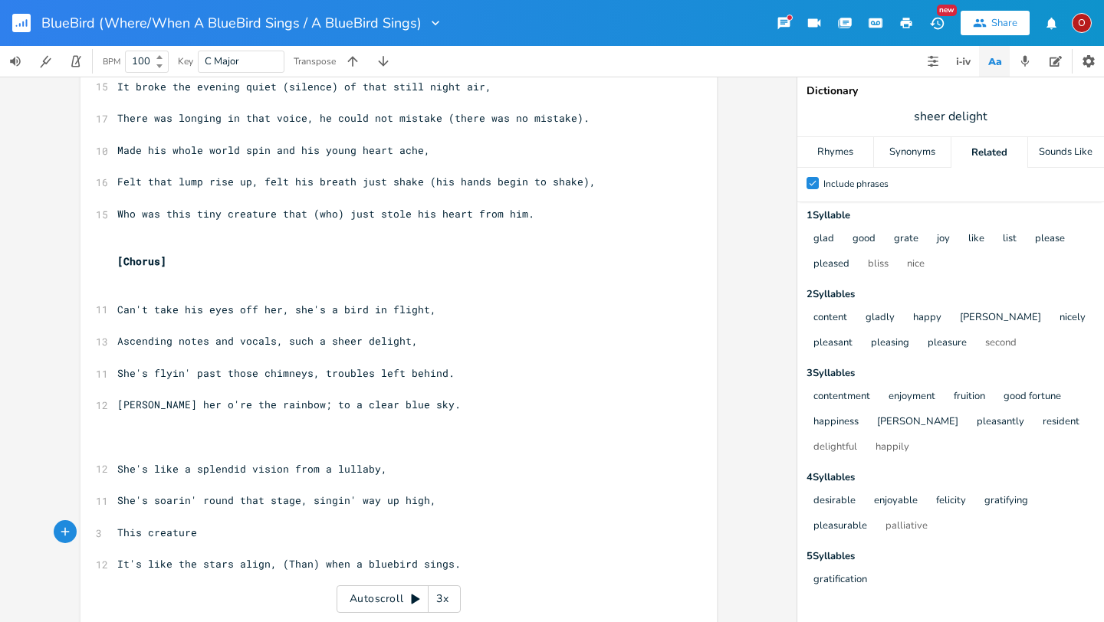
click at [993, 116] on span "sheer delight" at bounding box center [950, 117] width 307 height 28
type input "lullaby"
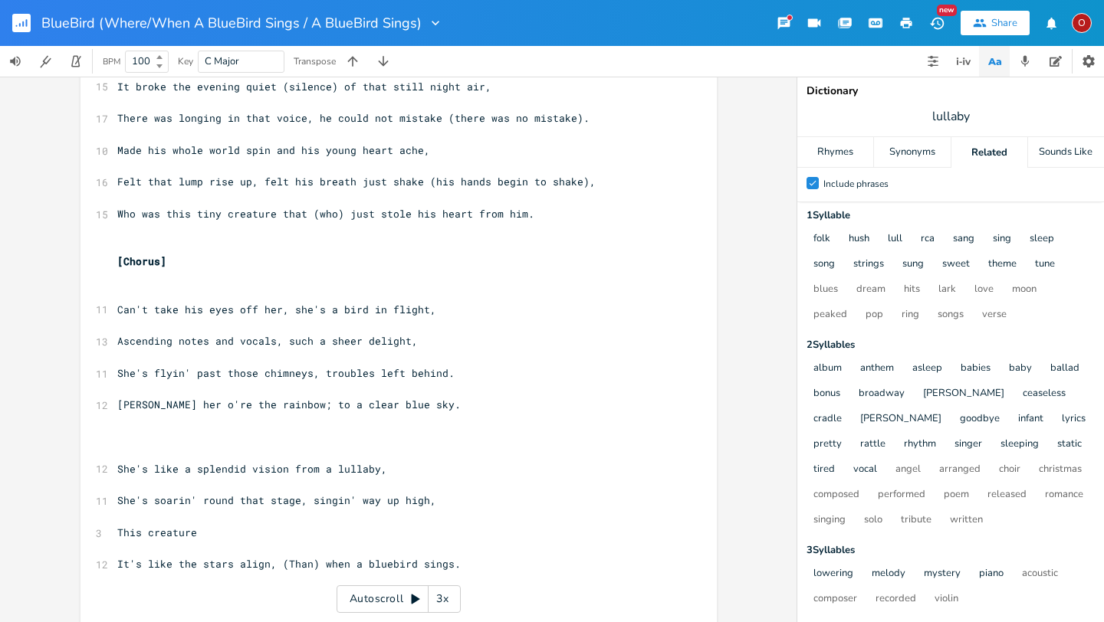
click at [990, 117] on span "lullaby" at bounding box center [950, 117] width 307 height 28
type input "sings"
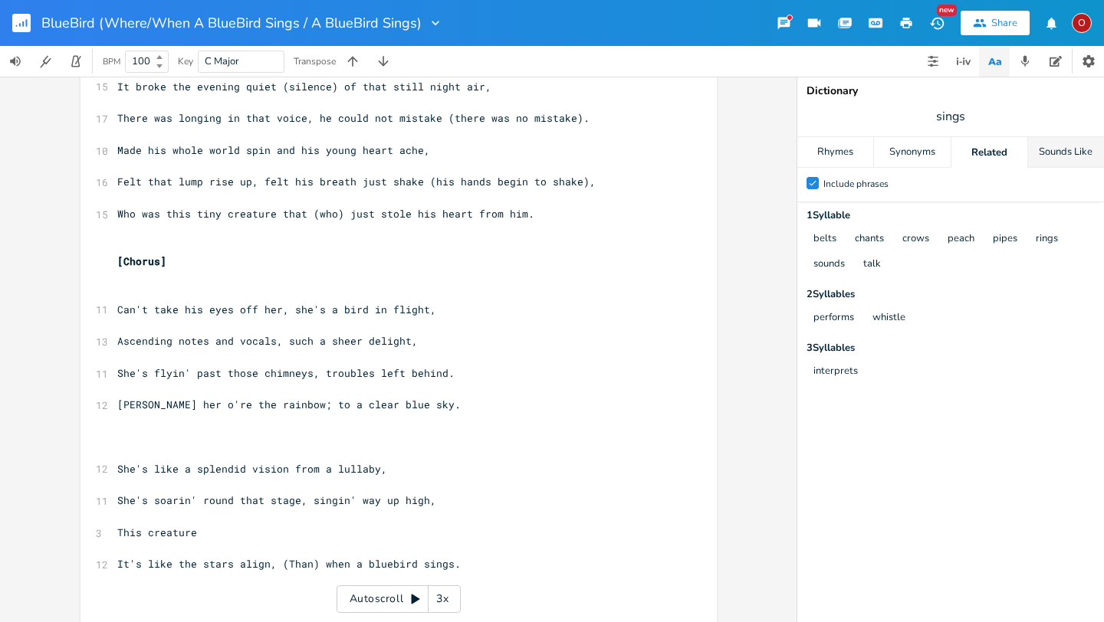
click at [1070, 150] on div "Sounds Like" at bounding box center [1066, 152] width 76 height 31
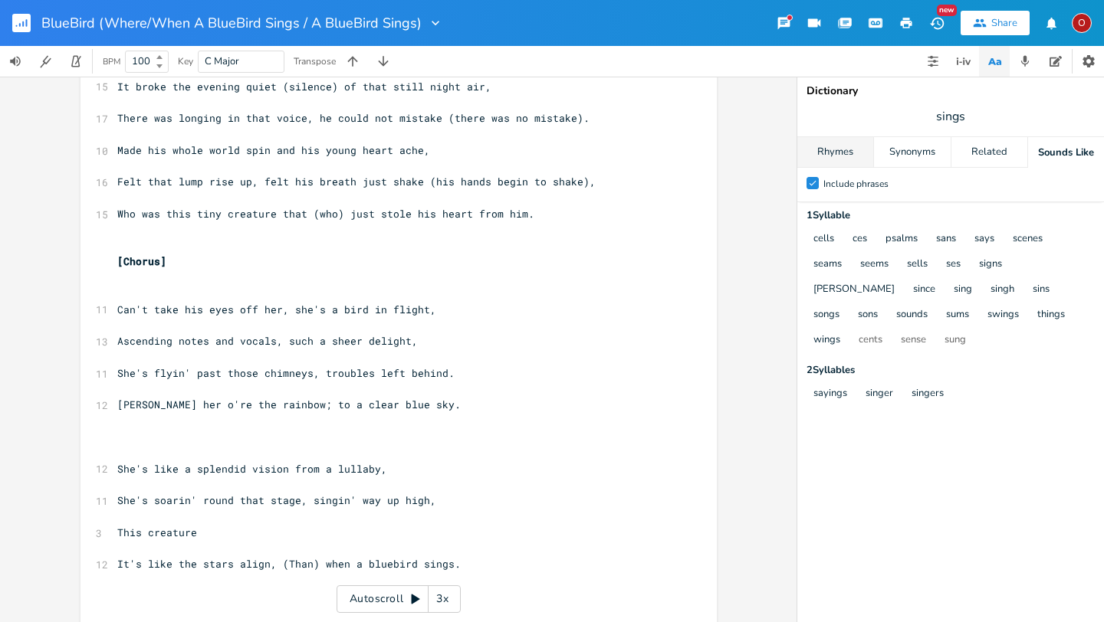
click at [842, 153] on div "Rhymes" at bounding box center [835, 152] width 76 height 31
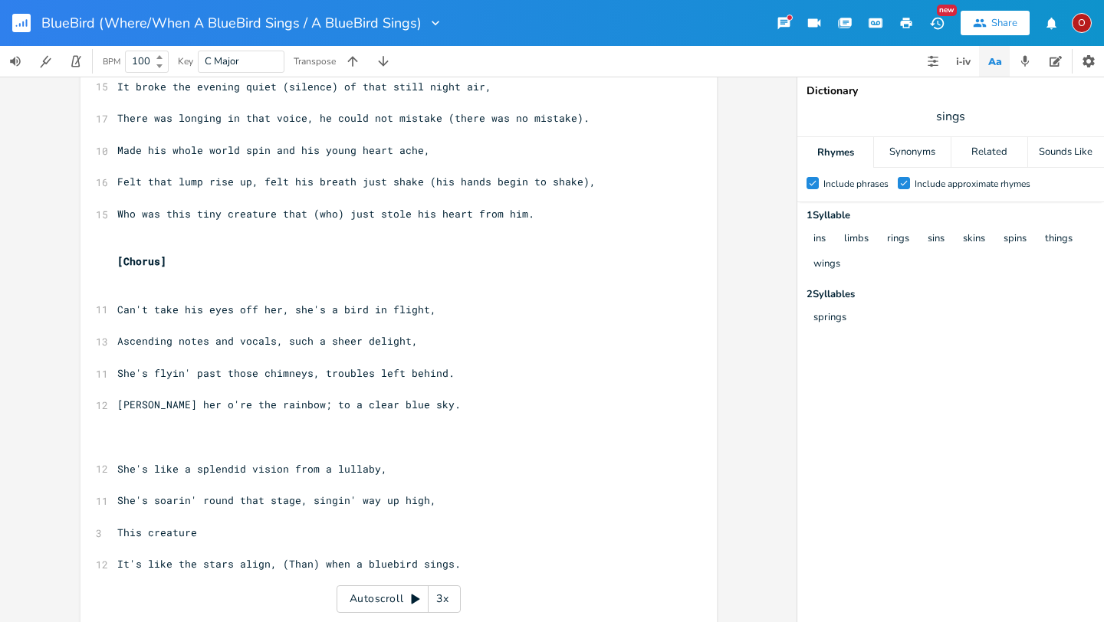
click at [408, 343] on pre "Ascending notes and vocals, such a sheer delight," at bounding box center [390, 341] width 553 height 16
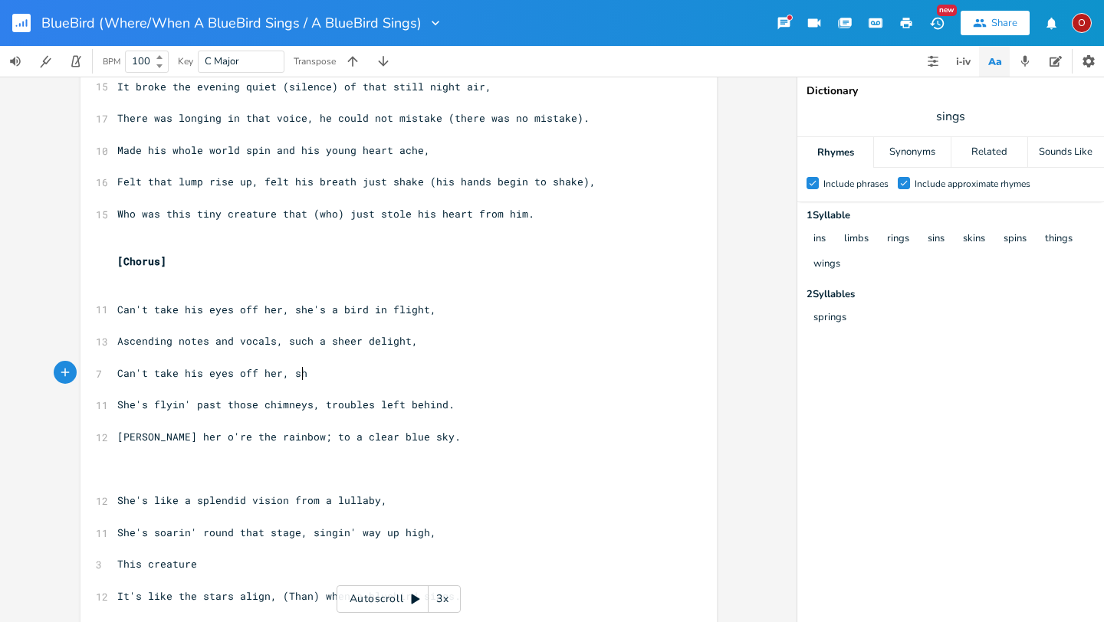
type textarea "Can't take his eyes off her, sh'"
type textarea "e's a bird in flight."
click at [117, 306] on span "Can't take his eyes off her, she's a bird in flight," at bounding box center [276, 310] width 319 height 14
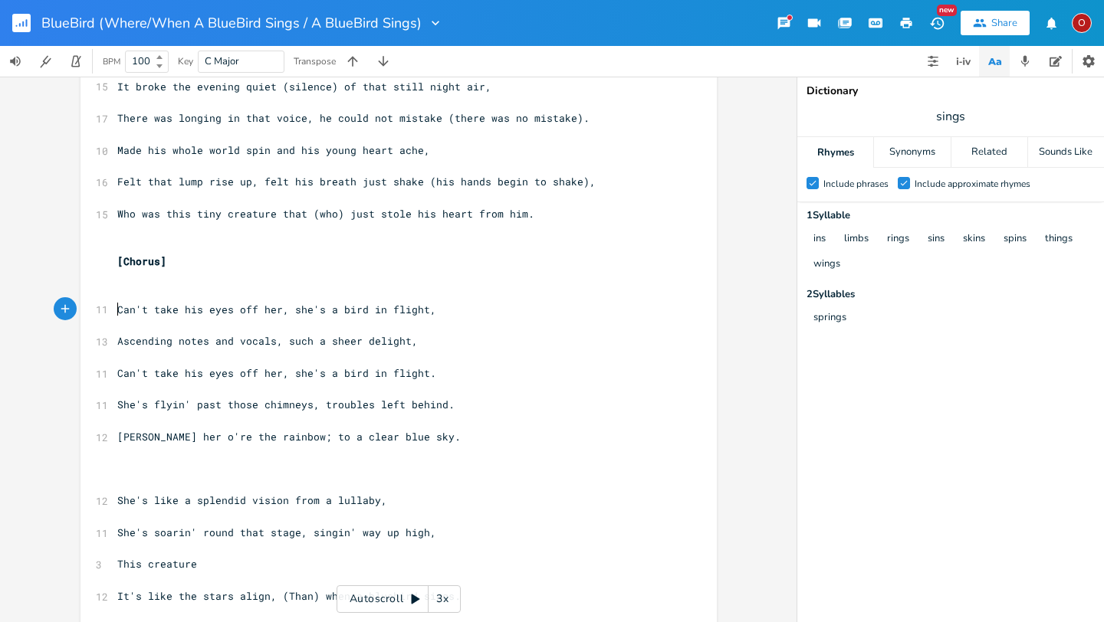
type textarea "("
click at [422, 310] on span "(Can't take his eyes off her, she's a bird in flight," at bounding box center [279, 310] width 325 height 14
type textarea ")"
drag, startPoint x: 112, startPoint y: 498, endPoint x: 376, endPoint y: 503, distance: 264.5
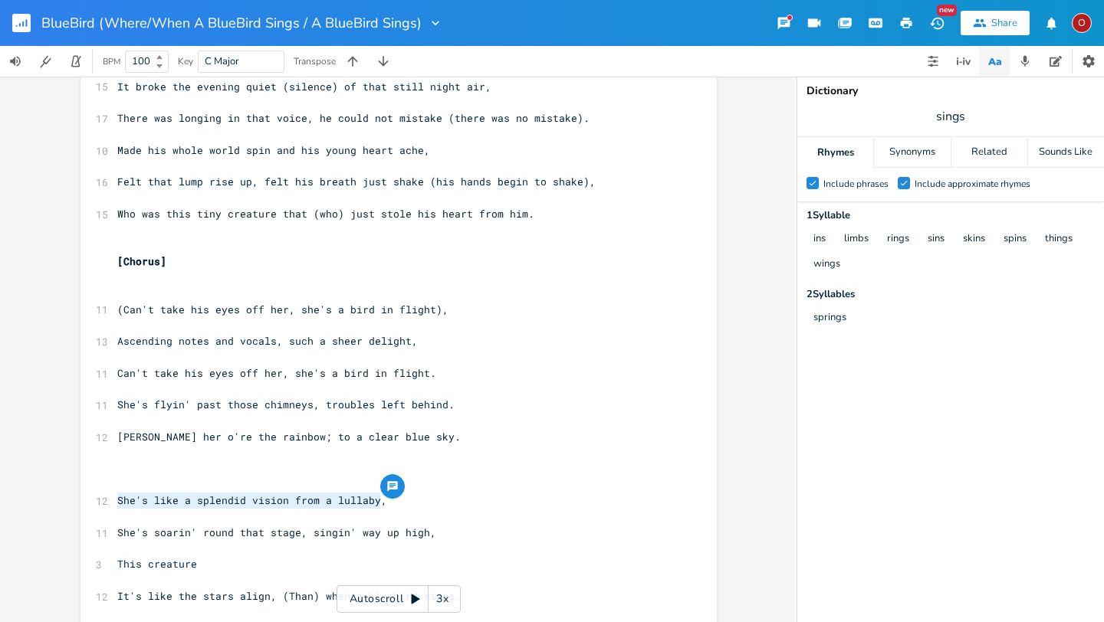
click at [376, 503] on pre "She's like a splendid vision from a lullaby," at bounding box center [390, 501] width 553 height 16
type textarea "​She's like a splendid vision from a lullaby,"
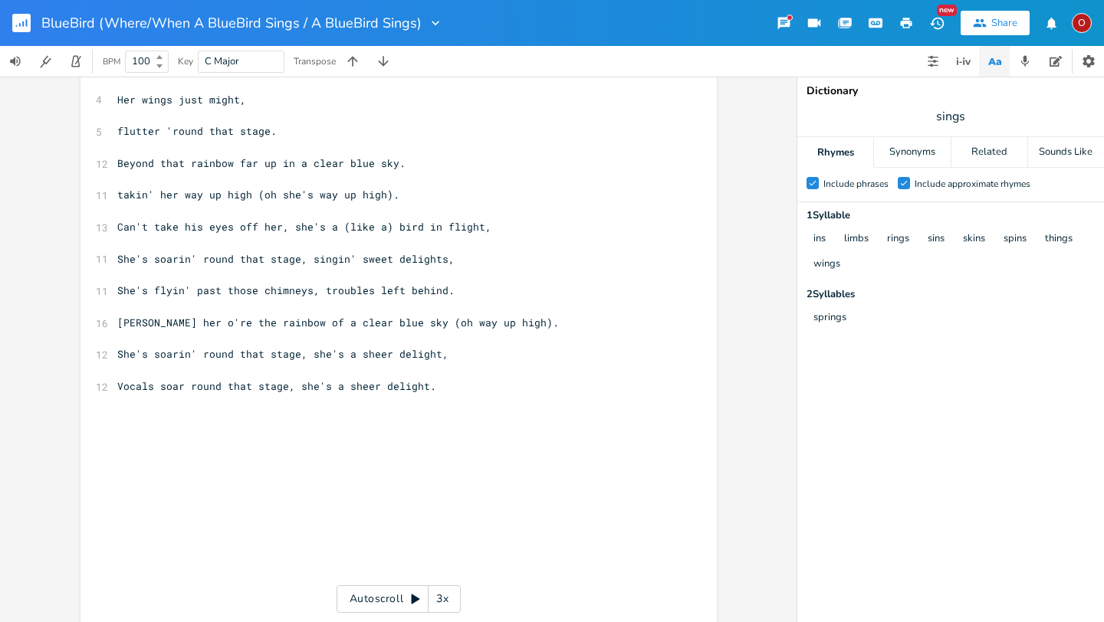
scroll to position [2645, 0]
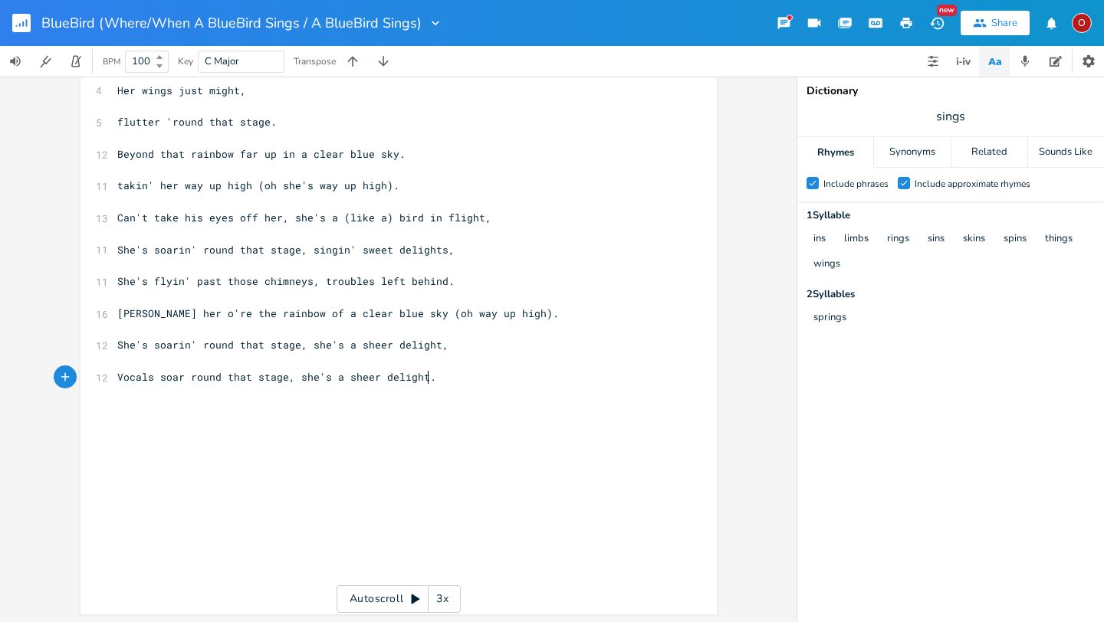
click at [438, 380] on pre "Vocals soar round that stage, she's a sheer delight." at bounding box center [390, 377] width 553 height 16
type textarea "​"
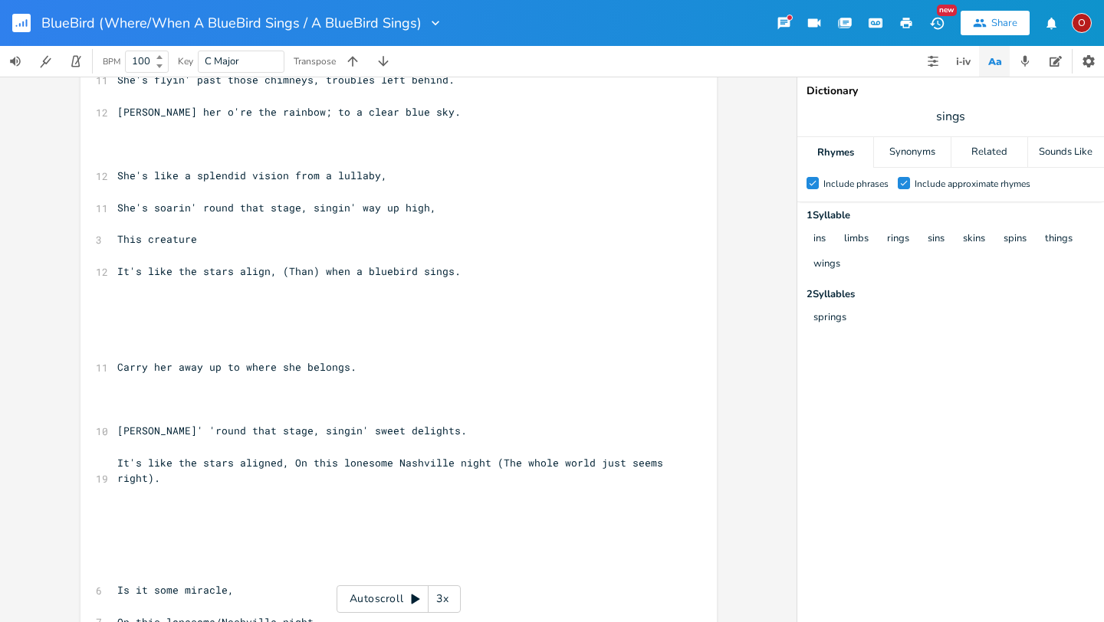
scroll to position [477, 0]
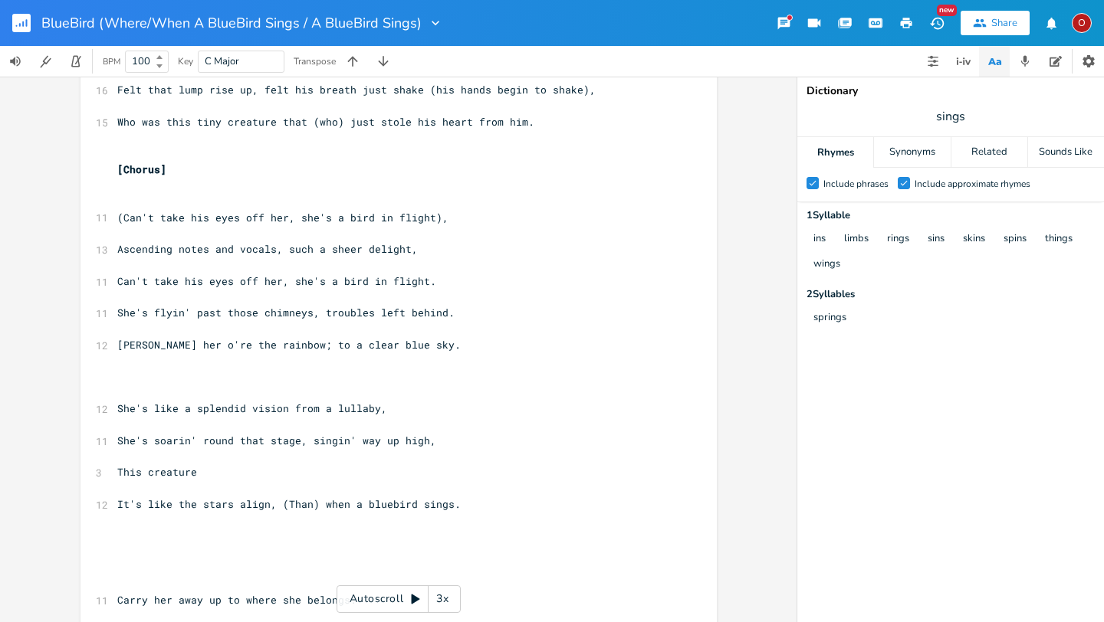
click at [417, 441] on span "She's soarin' round that stage, singin' way up high," at bounding box center [276, 441] width 319 height 14
type textarea "with her lullaby"
click at [398, 402] on pre "She's like a splendid vision from a lullaby," at bounding box center [390, 409] width 553 height 16
type textarea "from"
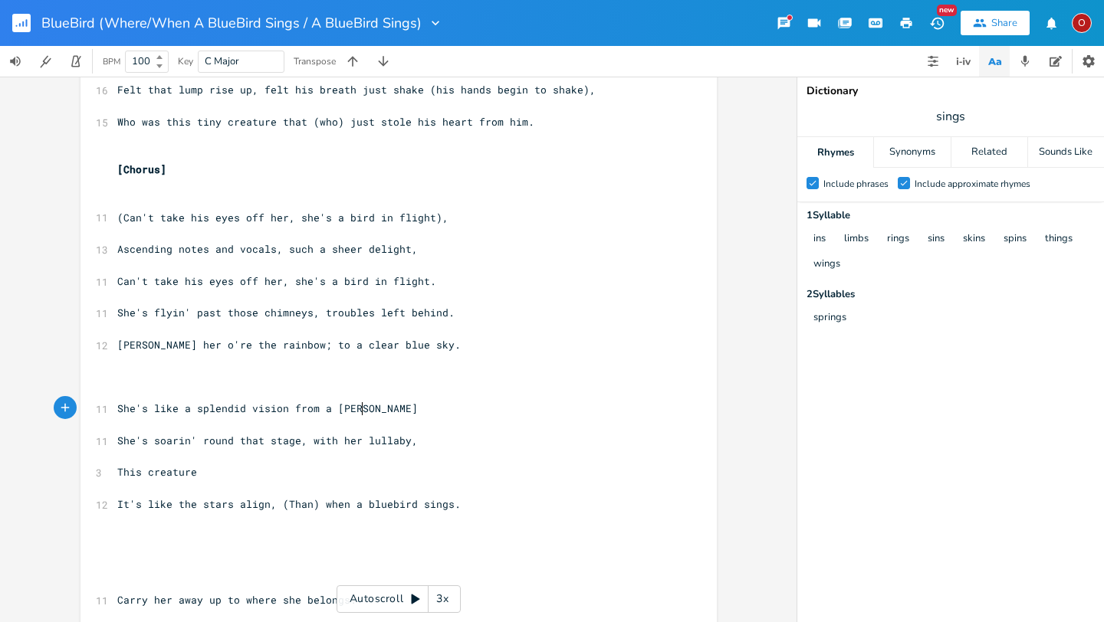
scroll to position [0, 38]
type textarea "a lullaby"
type textarea "She's like a splendid vision from a lu"
drag, startPoint x: 110, startPoint y: 406, endPoint x: 366, endPoint y: 403, distance: 255.2
click at [366, 403] on pre "She's like a splendid vision from a lullaby" at bounding box center [390, 409] width 553 height 16
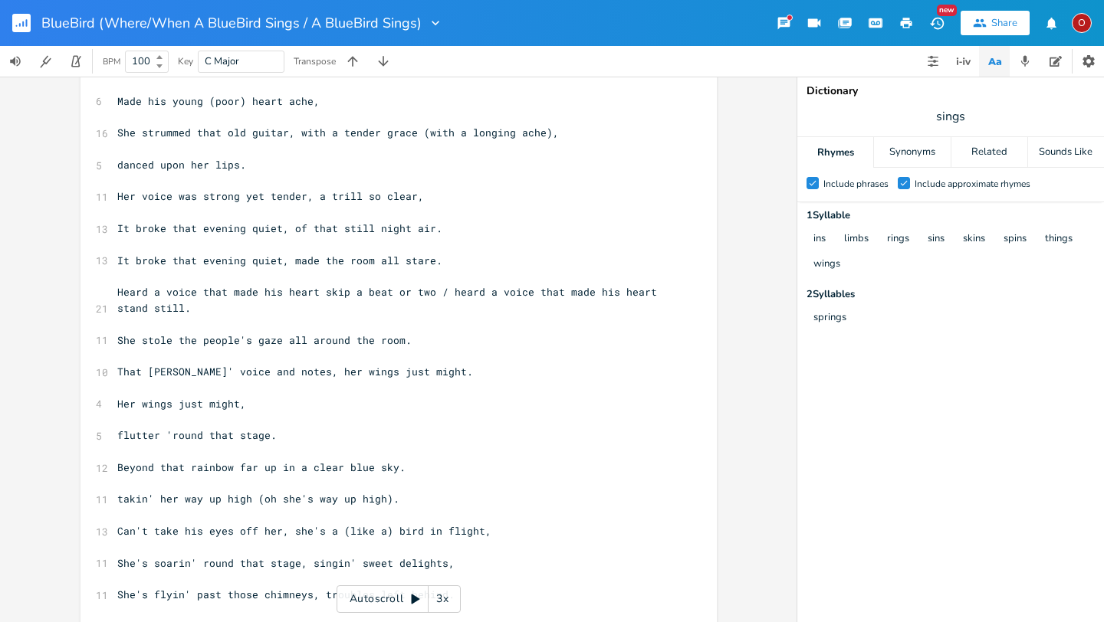
scroll to position [2335, 0]
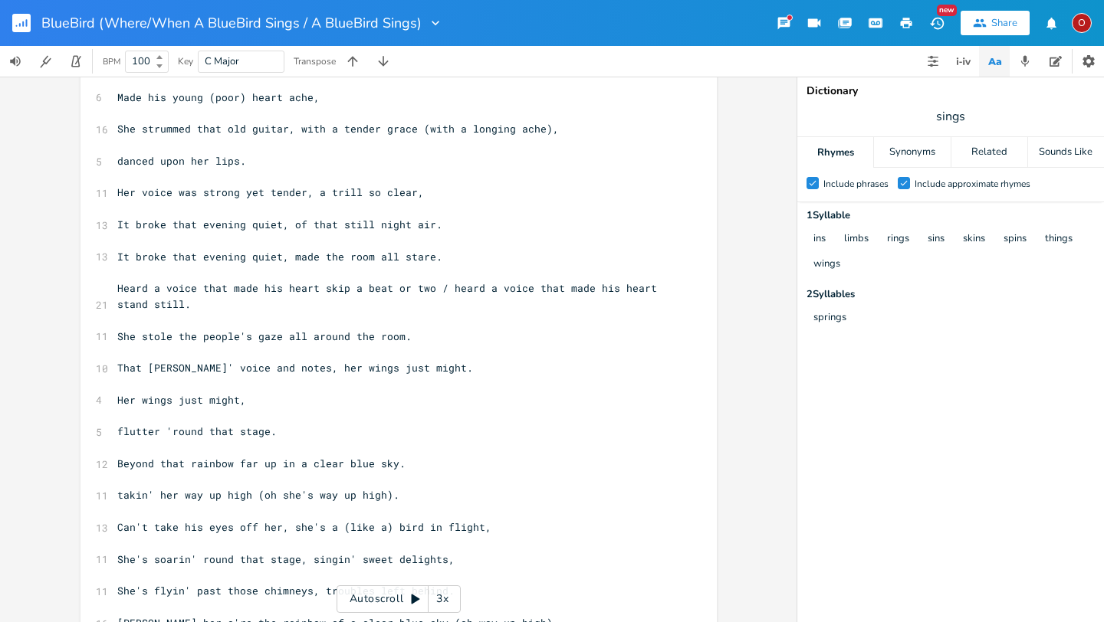
type textarea "She's like a splendid vision from a lullaby"
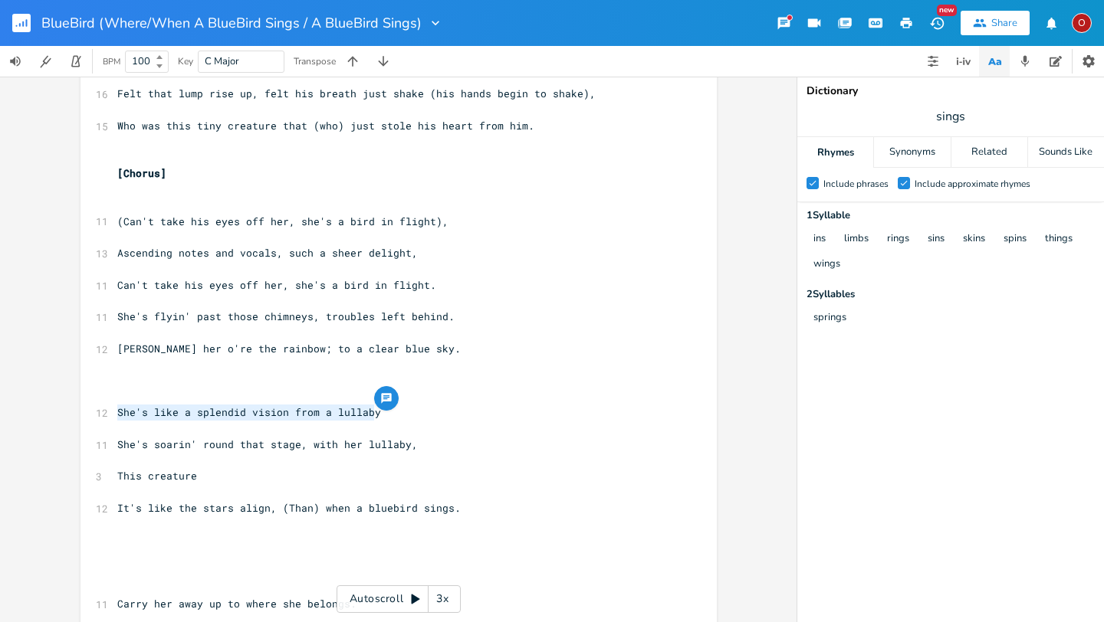
scroll to position [472, 0]
click at [398, 428] on pre "​" at bounding box center [390, 430] width 553 height 16
click at [392, 410] on pre "She's like a splendid vision from a lullaby" at bounding box center [390, 414] width 553 height 16
type textarea ","
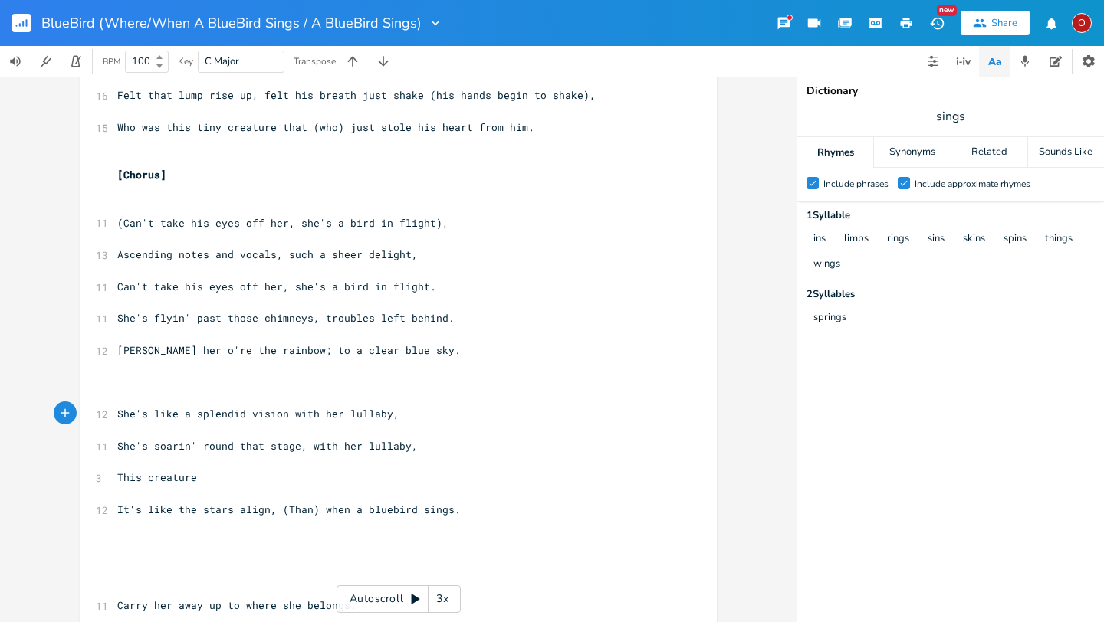
type textarea "with her lullaby,"
click at [983, 155] on div "Related" at bounding box center [989, 152] width 76 height 31
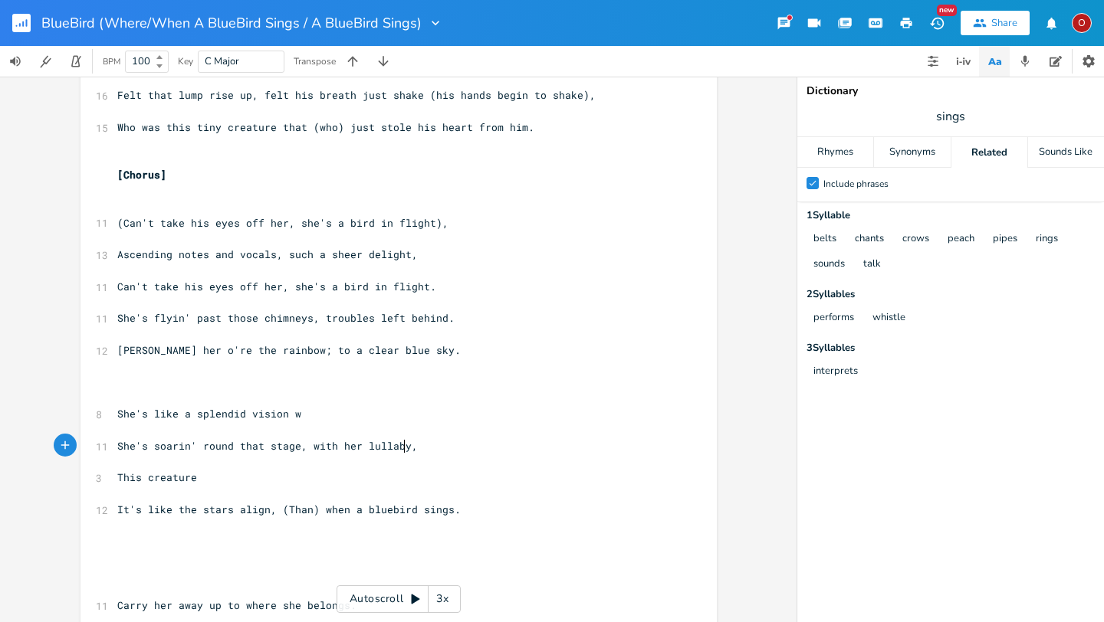
scroll to position [0, 0]
click at [400, 446] on span "She's soarin' round that stage, with her lullaby," at bounding box center [267, 446] width 300 height 14
click at [261, 512] on span "It's like the stars align, (Than) when a bluebird sings." at bounding box center [288, 510] width 343 height 14
click at [302, 413] on pre "She's like a splendid vision w" at bounding box center [390, 414] width 553 height 16
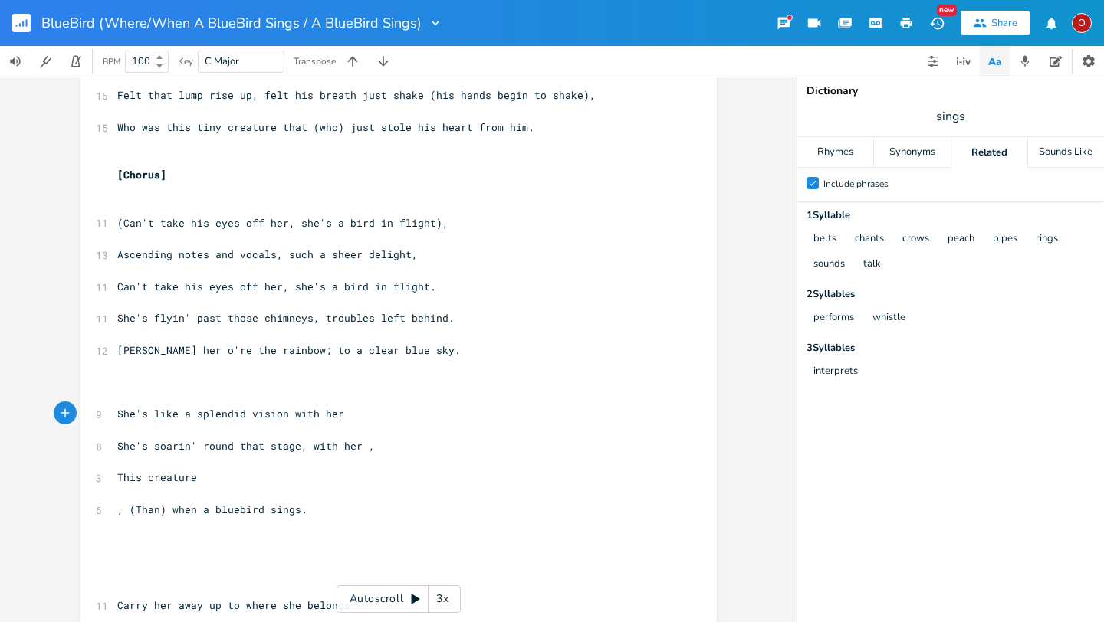
type textarea "ith her"
type textarea "an"
type textarea "s she flaps thou"
type textarea "se wings"
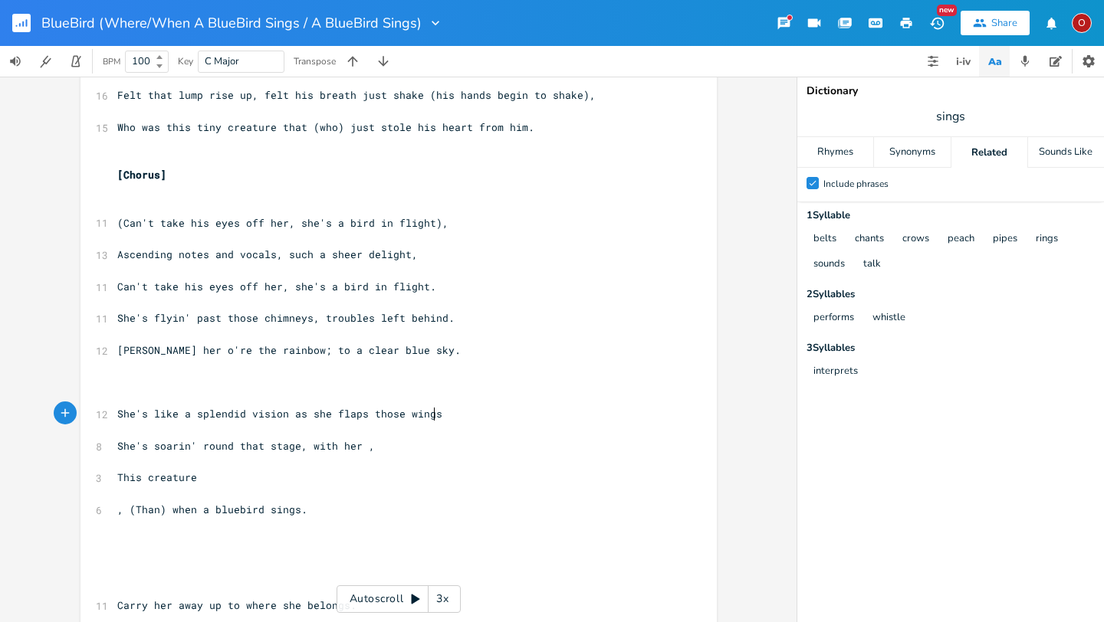
scroll to position [0, 39]
click at [382, 446] on pre "She's soarin' round that stage, with her ," at bounding box center [390, 446] width 553 height 16
type textarea "with"
type textarea "with those"
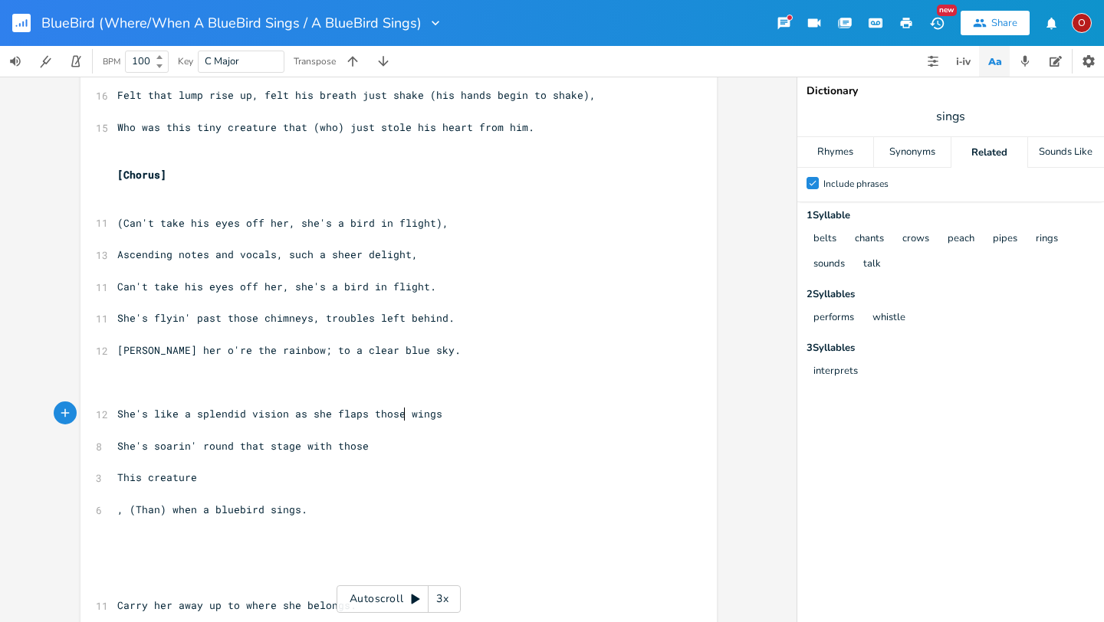
click at [402, 416] on span "She's like a splendid vision as she flaps those wings" at bounding box center [279, 414] width 325 height 14
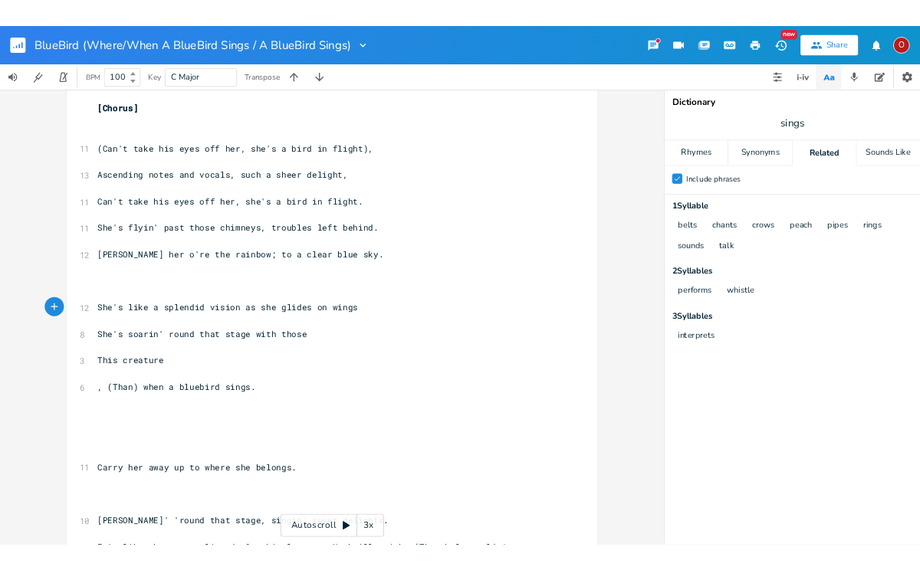
scroll to position [545, 0]
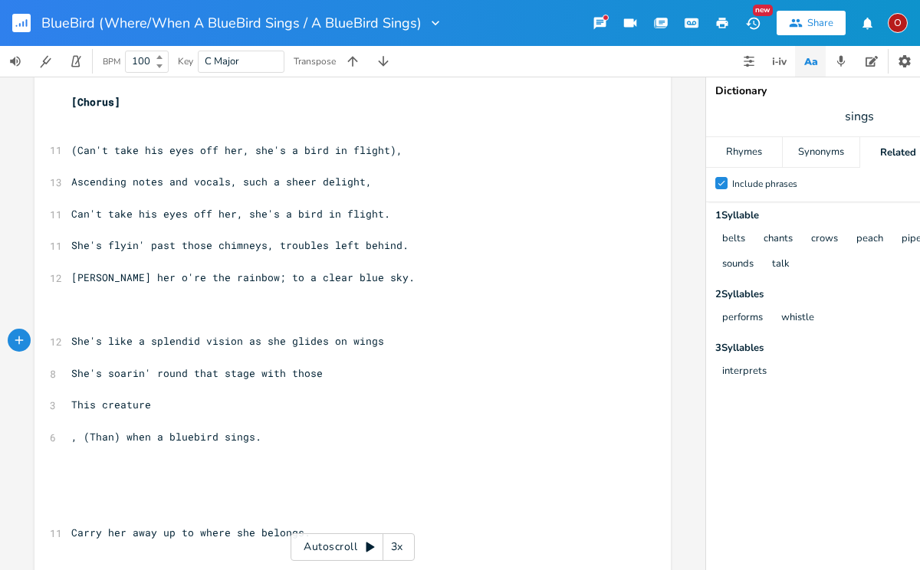
type textarea "glides on"
